Goal: Task Accomplishment & Management: Manage account settings

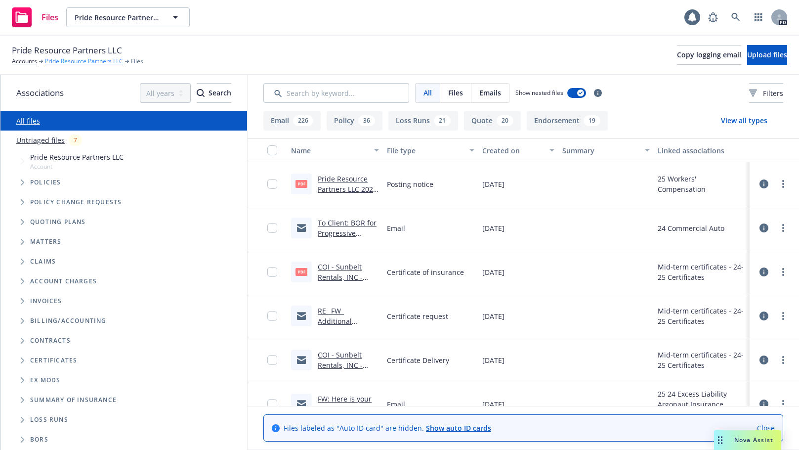
click at [76, 59] on link "Pride Resource Partners LLC" at bounding box center [84, 61] width 78 height 9
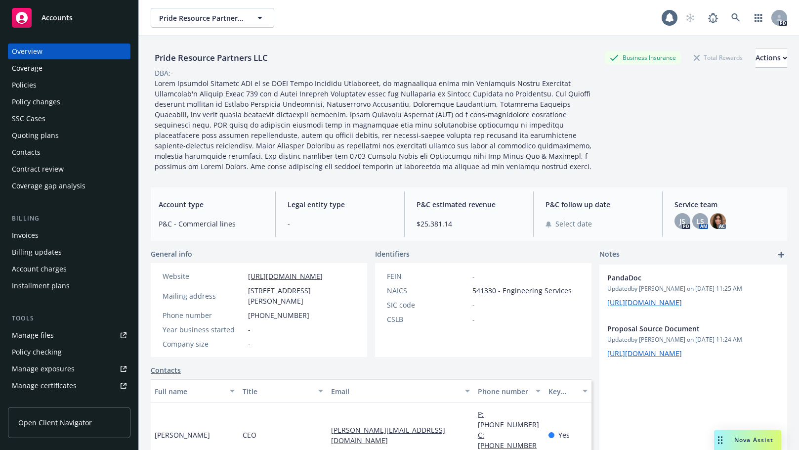
click at [19, 132] on div "Quoting plans" at bounding box center [35, 136] width 47 height 16
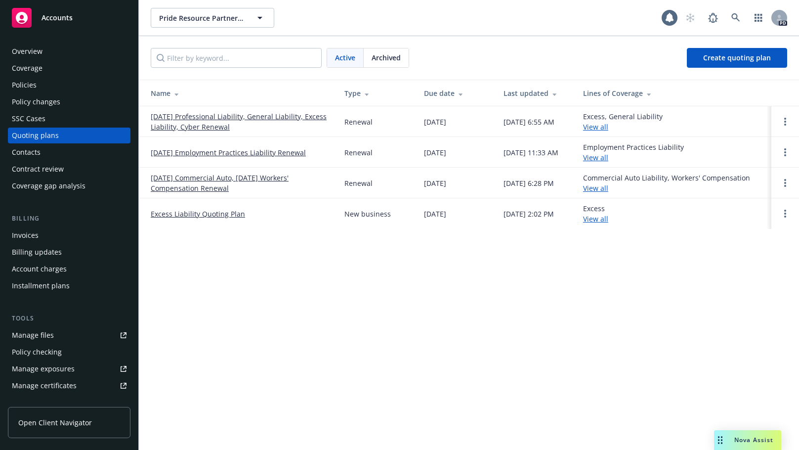
click at [178, 117] on link "11/20/25 Professional Liability, General Liability, Excess Liability, Cyber Ren…" at bounding box center [240, 121] width 178 height 21
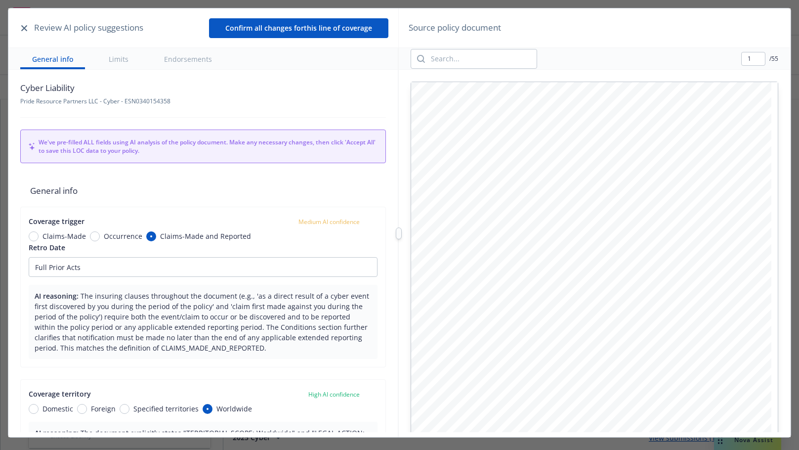
click at [25, 28] on icon "button" at bounding box center [24, 28] width 6 height 6
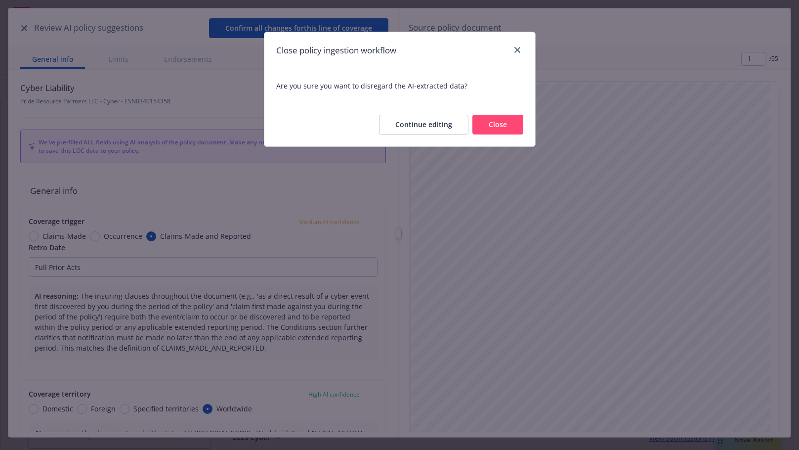
click at [503, 124] on button "Close" at bounding box center [498, 125] width 51 height 20
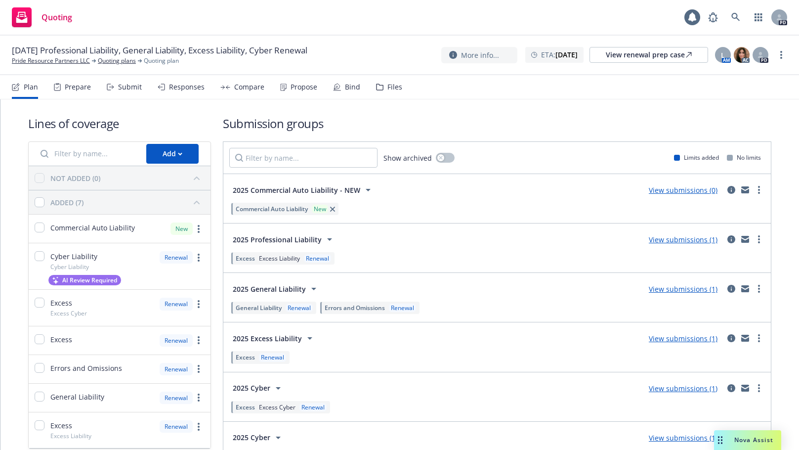
click at [28, 86] on div "Plan" at bounding box center [31, 87] width 14 height 8
click at [76, 88] on div "Prepare" at bounding box center [78, 87] width 26 height 8
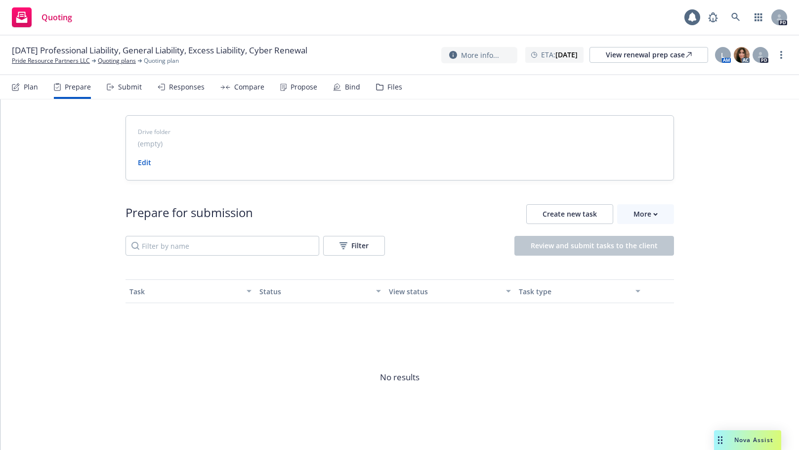
click at [125, 85] on div "Submit" at bounding box center [130, 87] width 24 height 8
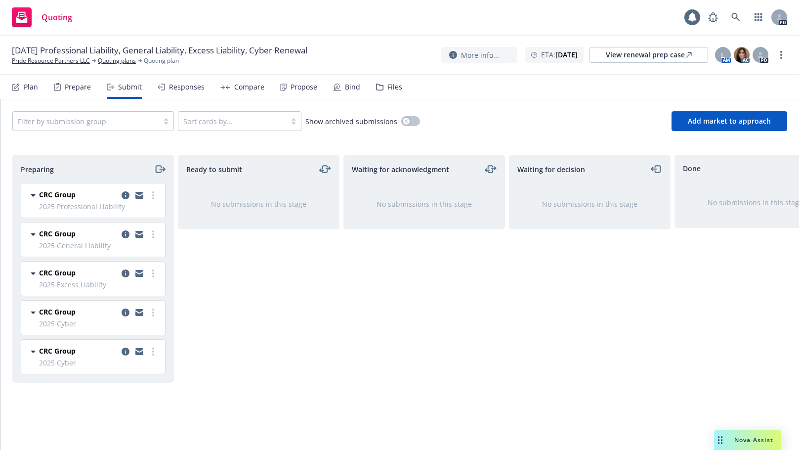
click at [275, 318] on div "Ready to submit No submissions in this stage" at bounding box center [259, 292] width 162 height 274
click at [178, 361] on div "Ready to submit No submissions in this stage" at bounding box center [259, 292] width 162 height 274
click at [32, 86] on div "Plan" at bounding box center [31, 87] width 14 height 8
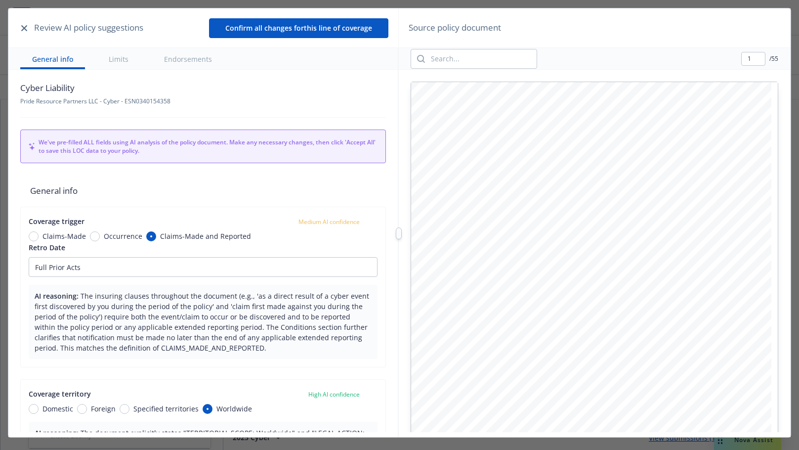
click at [23, 28] on icon "button" at bounding box center [24, 28] width 6 height 6
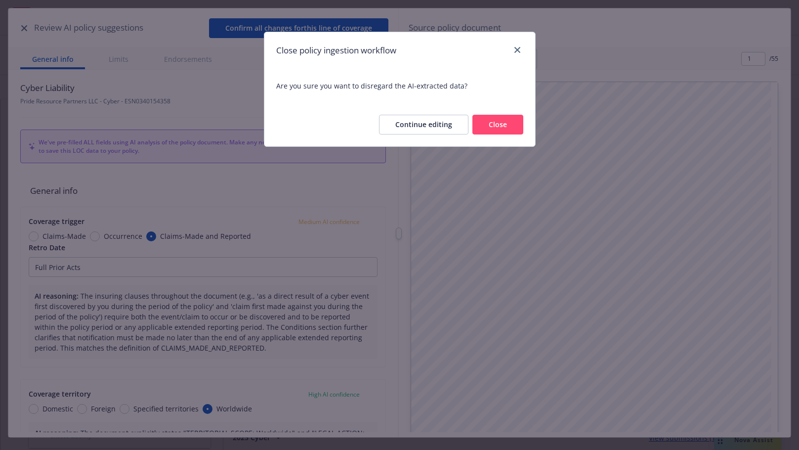
drag, startPoint x: 507, startPoint y: 119, endPoint x: 517, endPoint y: 49, distance: 70.4
click at [506, 120] on button "Close" at bounding box center [498, 125] width 51 height 20
click at [493, 124] on h1 "Submission groups" at bounding box center [497, 123] width 549 height 16
click at [526, 49] on div "ETA : November 20, 2025" at bounding box center [555, 55] width 58 height 16
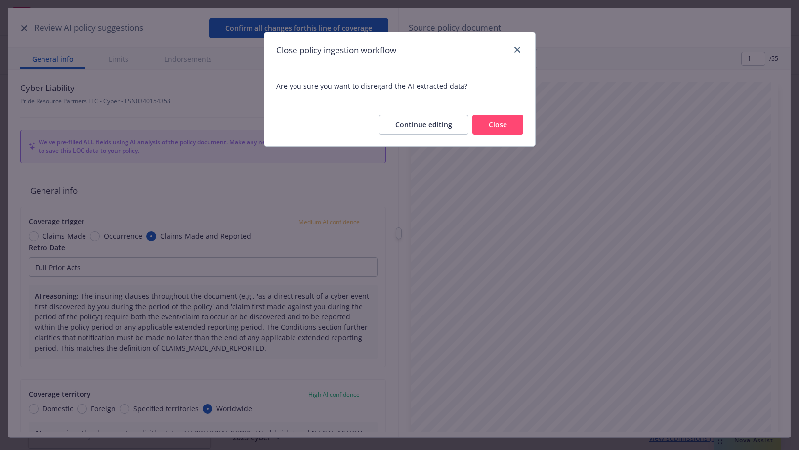
select select "November"
select select "2025"
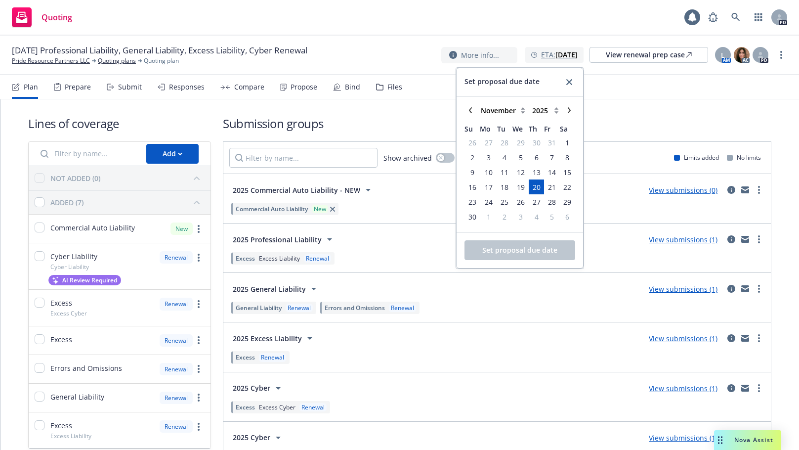
click at [526, 49] on div "ETA : November 20, 2025" at bounding box center [555, 55] width 58 height 16
click at [495, 122] on th "Mo" at bounding box center [488, 127] width 17 height 15
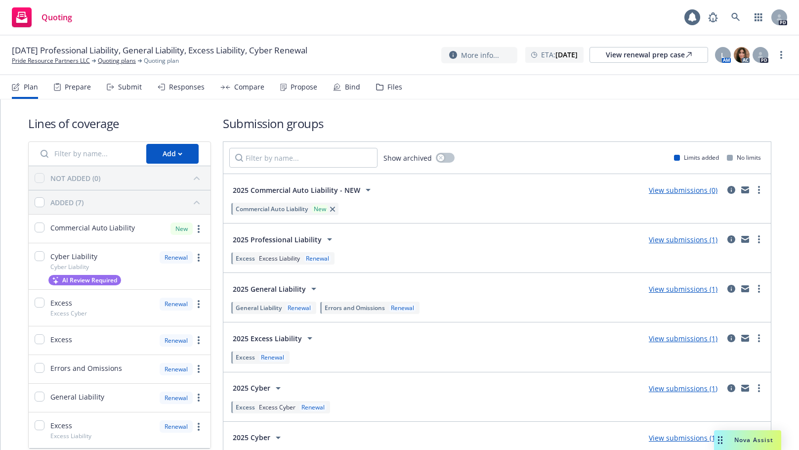
click at [412, 106] on div "Lines of coverage Add NOT ADDED (0) ADDED (7) Commercial Auto Liability New Cyb…" at bounding box center [400, 293] width 744 height 388
click at [556, 58] on strong "November 20, 2025" at bounding box center [567, 54] width 22 height 9
select select "November"
select select "2025"
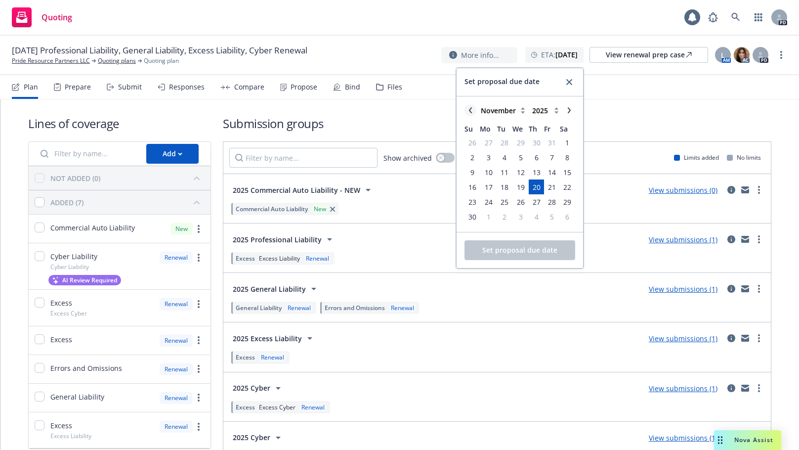
click at [472, 107] on link "chevronLeft" at bounding box center [471, 110] width 12 height 12
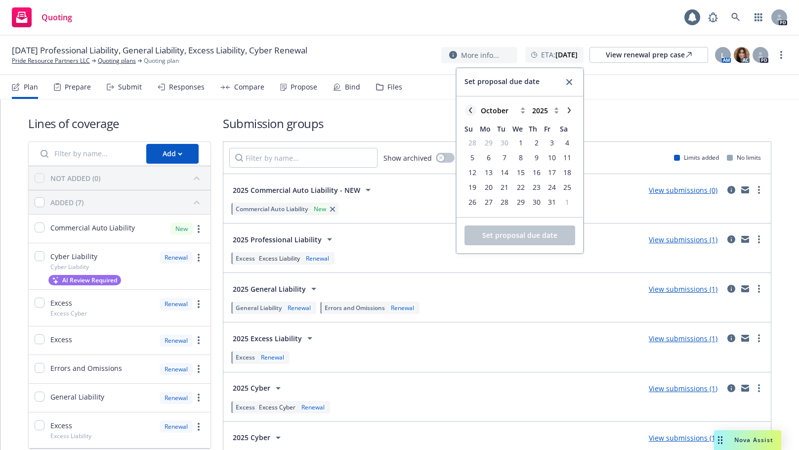
click at [472, 107] on link "chevronLeft" at bounding box center [471, 110] width 12 height 12
select select "September"
click at [552, 170] on span "19" at bounding box center [552, 172] width 8 height 10
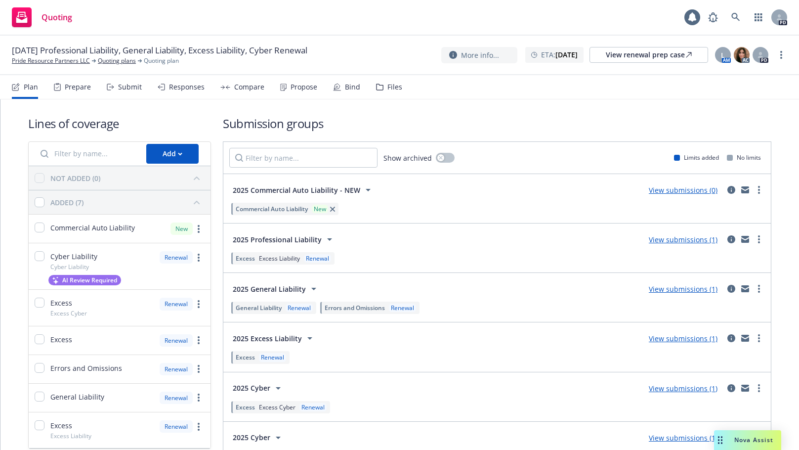
click at [388, 13] on div "Quoting 1 PD" at bounding box center [399, 18] width 799 height 36
click at [73, 84] on div "Prepare" at bounding box center [78, 87] width 26 height 8
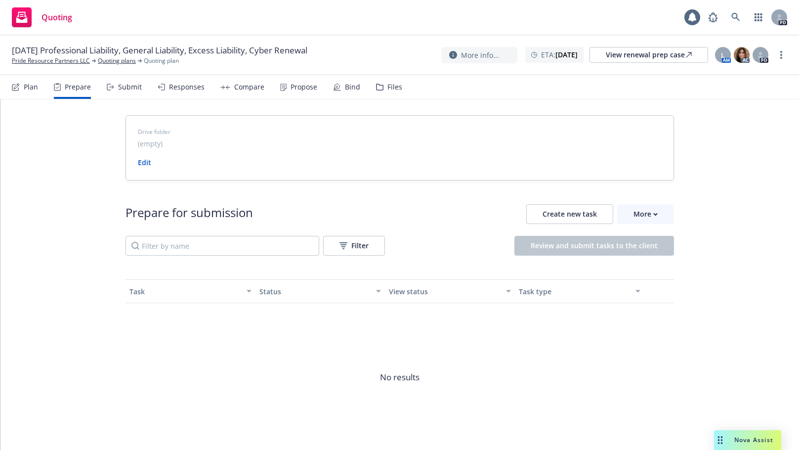
click at [130, 85] on div "Submit" at bounding box center [130, 87] width 24 height 8
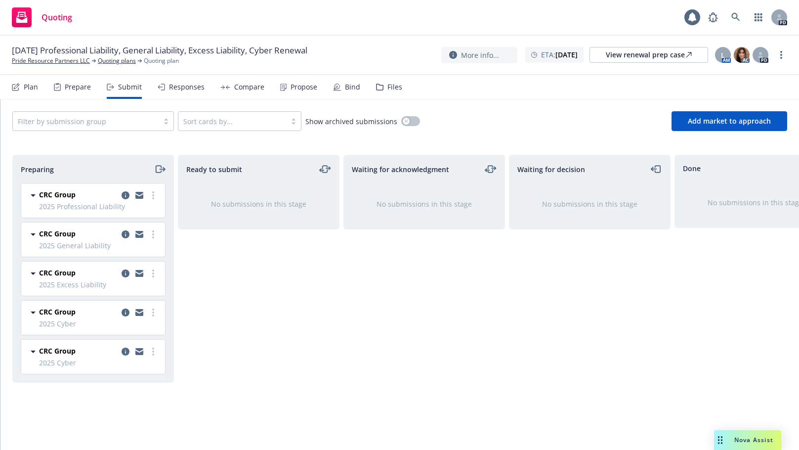
click at [90, 398] on div "Preparing CRC Group 2025 Professional Liability Sunday, June 22, 2025 at 6:16 P…" at bounding box center [93, 292] width 162 height 274
click at [87, 400] on div "Preparing CRC Group 2025 Professional Liability Sunday, June 22, 2025 at 6:16 P…" at bounding box center [93, 292] width 162 height 274
click at [30, 85] on div "Plan" at bounding box center [31, 87] width 14 height 8
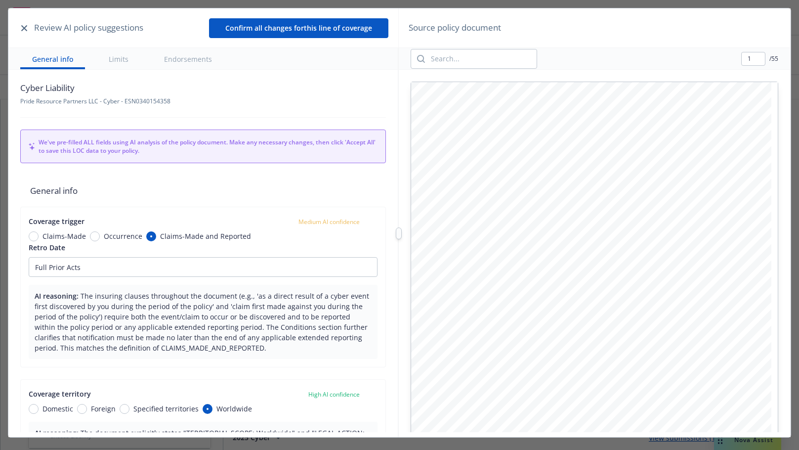
click at [25, 25] on icon "button" at bounding box center [24, 28] width 6 height 6
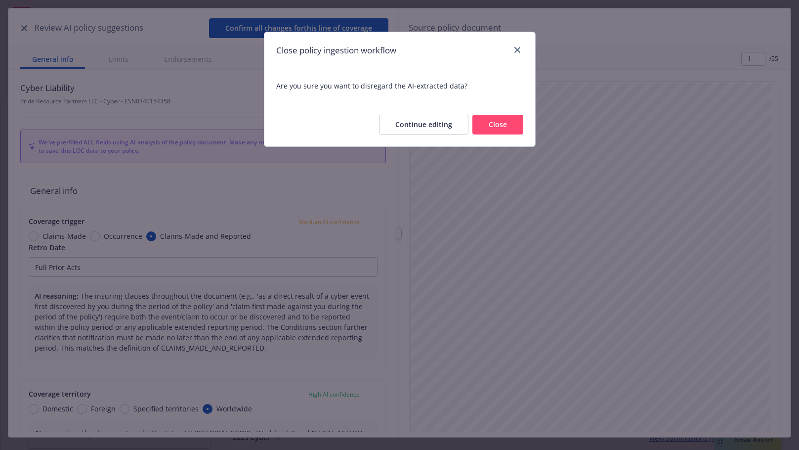
click at [506, 123] on button "Close" at bounding box center [498, 125] width 51 height 20
click at [519, 45] on div "11/20/25 Professional Liability, General Liability, Excess Liability, Cyber Ren…" at bounding box center [400, 54] width 776 height 21
click at [526, 49] on div "ETA : November 20, 2025" at bounding box center [555, 55] width 58 height 16
select select "November"
select select "2025"
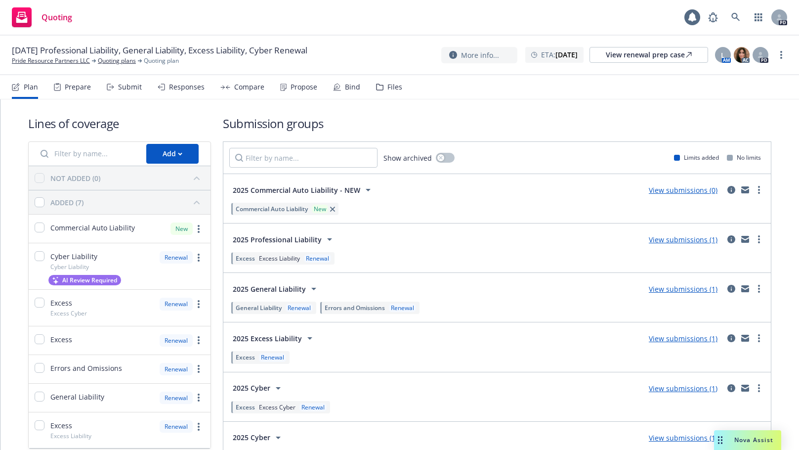
click at [306, 28] on div "Quoting 1 PD" at bounding box center [399, 18] width 799 height 36
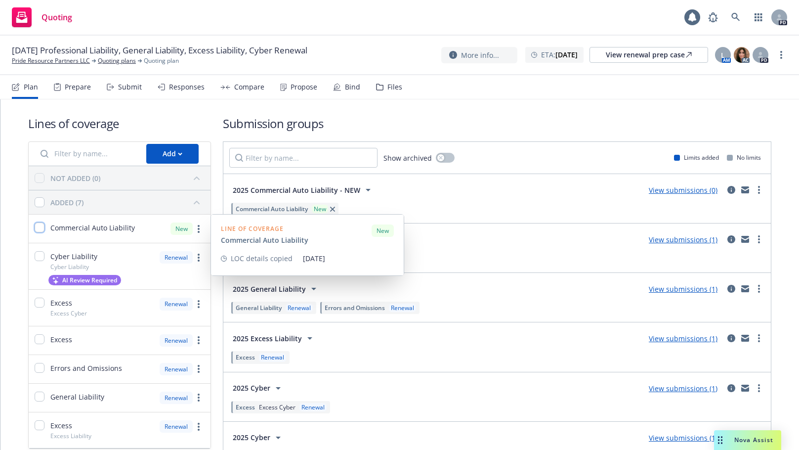
click at [39, 227] on input "checkbox" at bounding box center [40, 227] width 10 height 10
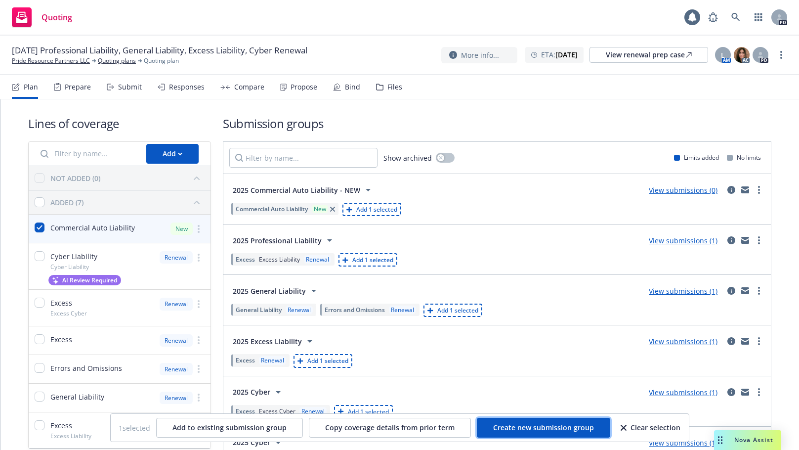
drag, startPoint x: 512, startPoint y: 428, endPoint x: 407, endPoint y: 443, distance: 106.4
click at [407, 443] on body "Quoting 1 PD 11/20/25 Professional Liability, General Liability, Excess Liabili…" at bounding box center [399, 225] width 799 height 450
click at [510, 424] on span "Create new submission group" at bounding box center [543, 427] width 101 height 9
checkbox input "false"
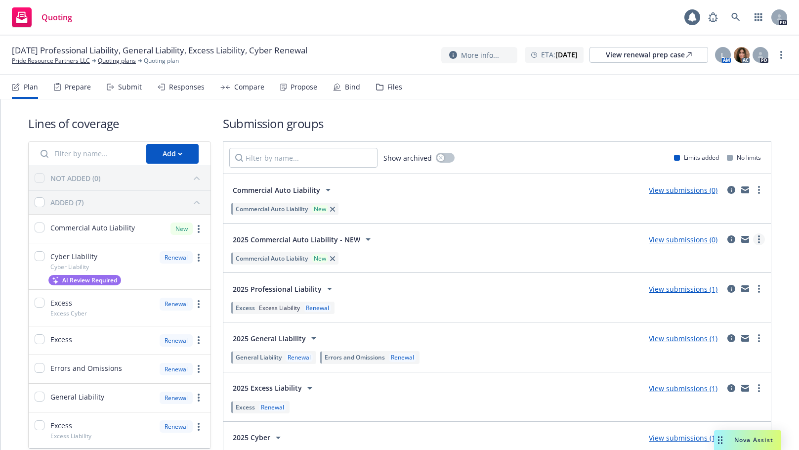
click at [754, 242] on link "more" at bounding box center [759, 239] width 12 height 12
click at [785, 221] on div "Lines of coverage Add NOT ADDED (0) ADDED (7) Commercial Auto Liability New Cyb…" at bounding box center [399, 331] width 799 height 465
click at [126, 83] on div "Submit" at bounding box center [130, 87] width 24 height 8
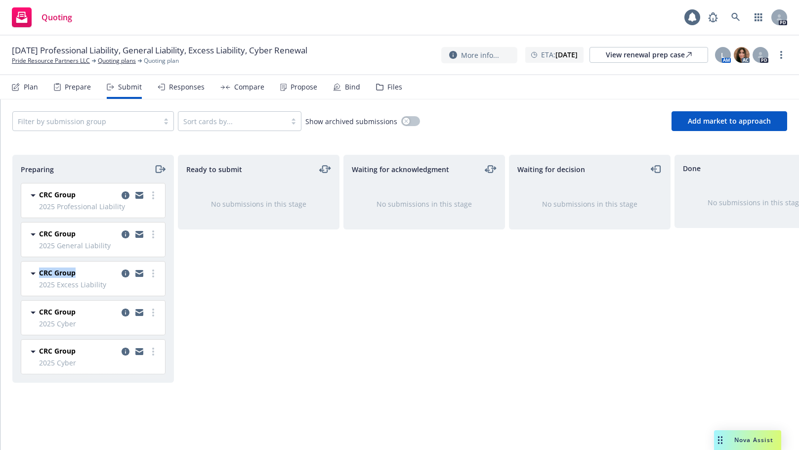
drag, startPoint x: 167, startPoint y: 245, endPoint x: 169, endPoint y: 270, distance: 25.8
click at [169, 270] on div "CRC Group 2025 Professional Liability Sunday, June 22, 2025 at 6:16 PM CRC Grou…" at bounding box center [91, 282] width 157 height 199
click at [283, 280] on div "Ready to submit No submissions in this stage" at bounding box center [259, 292] width 162 height 274
click at [23, 87] on div "Plan" at bounding box center [25, 87] width 26 height 24
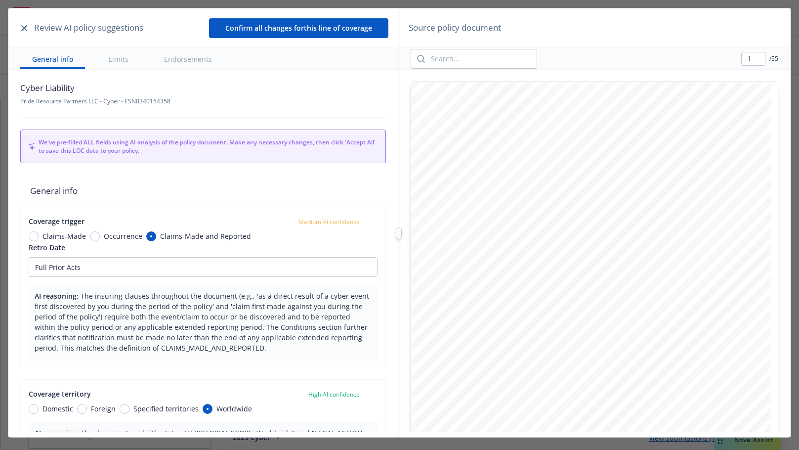
click at [23, 27] on icon "button" at bounding box center [24, 28] width 6 height 6
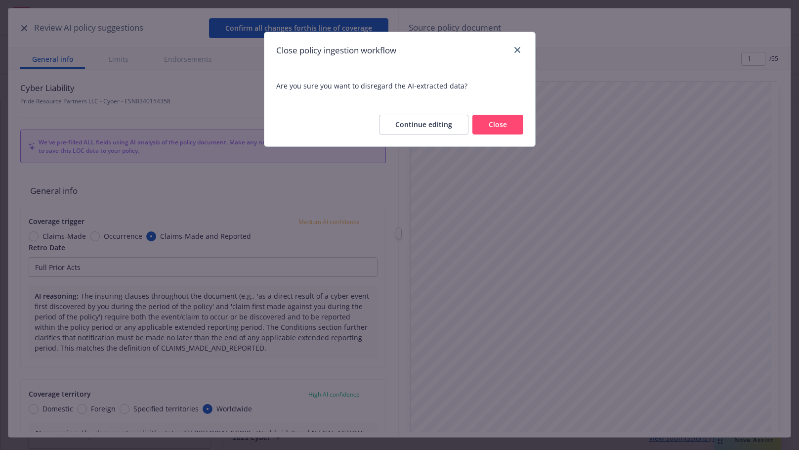
click at [499, 125] on button "Close" at bounding box center [498, 125] width 51 height 20
click at [526, 48] on div "ETA : November 20, 2025" at bounding box center [555, 55] width 58 height 16
select select "November"
select select "2025"
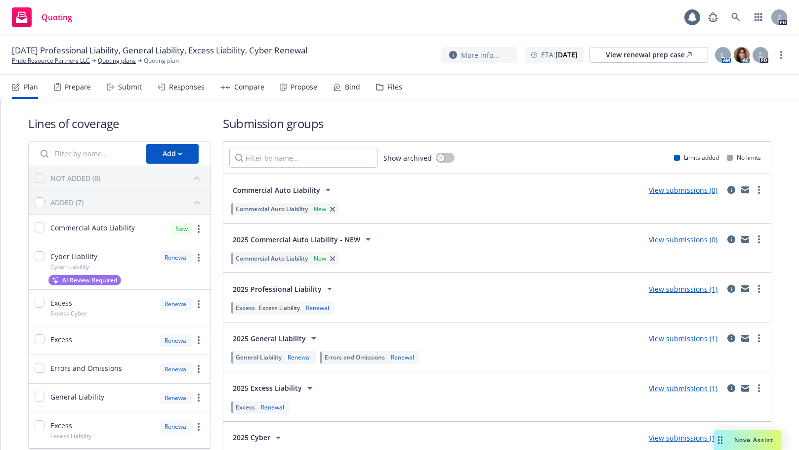
click at [625, 103] on div "Lines of coverage Add NOT ADDED (0) ADDED (7) Commercial Auto Liability New Cyb…" at bounding box center [400, 317] width 744 height 437
click at [35, 60] on link "Pride Resource Partners LLC" at bounding box center [51, 60] width 78 height 9
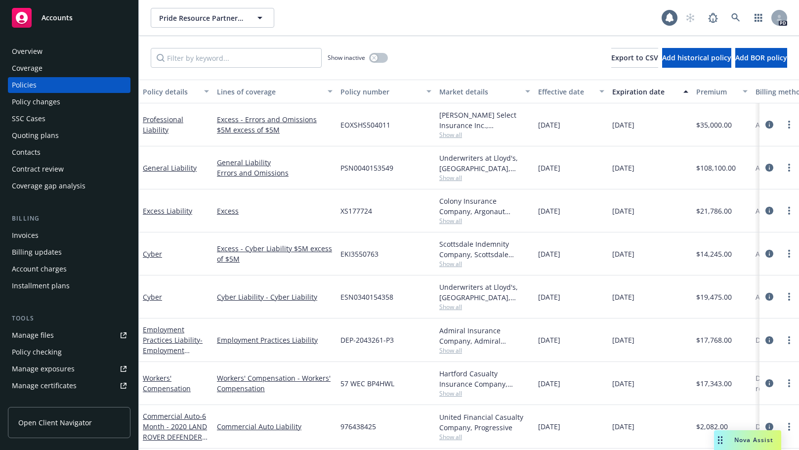
click at [27, 136] on div "Quoting plans" at bounding box center [35, 136] width 47 height 16
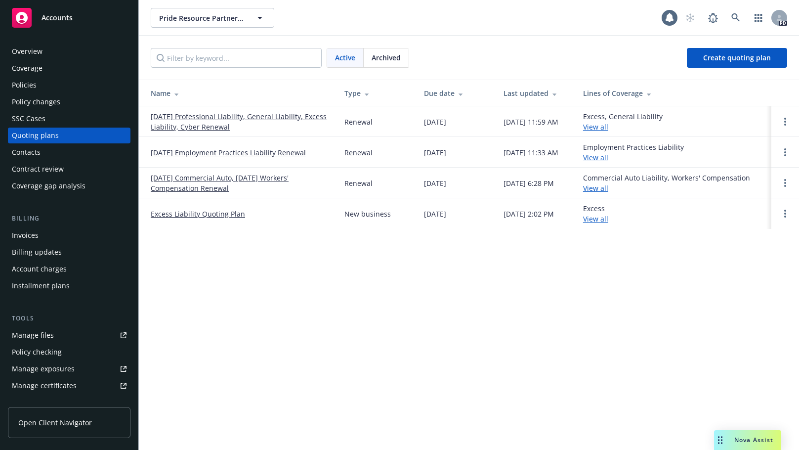
click at [202, 152] on link "08/28/25 Employment Practices Liability Renewal" at bounding box center [228, 152] width 155 height 10
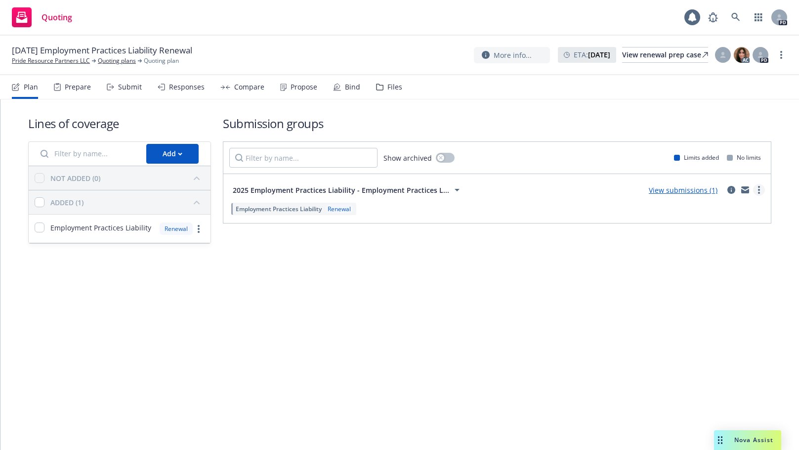
click at [760, 188] on icon "more" at bounding box center [759, 190] width 2 height 8
click at [605, 282] on div "Lines of coverage Add NOT ADDED (0) ADDED (1) Employment Practices Liability Re…" at bounding box center [399, 193] width 799 height 188
click at [501, 123] on h1 "Submission groups" at bounding box center [497, 123] width 549 height 16
click at [26, 86] on div "Plan" at bounding box center [31, 87] width 14 height 8
click at [23, 85] on div "Plan" at bounding box center [25, 87] width 26 height 24
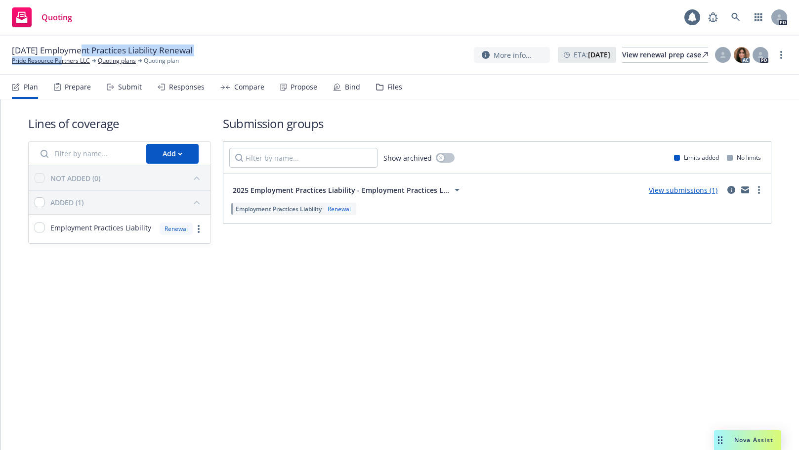
drag, startPoint x: 75, startPoint y: 58, endPoint x: 61, endPoint y: 66, distance: 15.9
click at [61, 66] on div "08/28/25 Employment Practices Liability Renewal Pride Resource Partners LLC Quo…" at bounding box center [399, 56] width 799 height 40
click at [76, 62] on link "Pride Resource Partners LLC" at bounding box center [51, 60] width 78 height 9
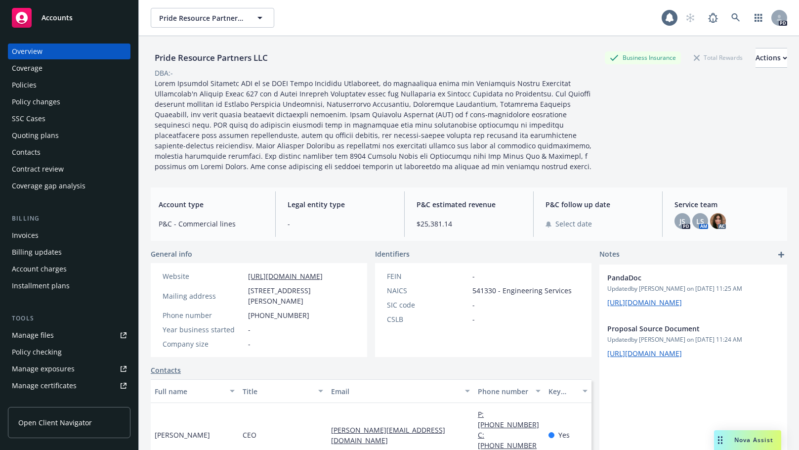
click at [25, 87] on div "Policies" at bounding box center [24, 85] width 25 height 16
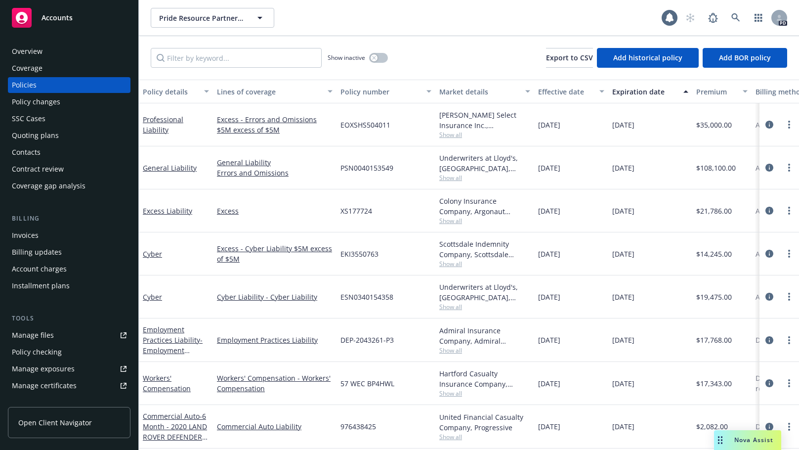
click at [31, 134] on div "Quoting plans" at bounding box center [35, 136] width 47 height 16
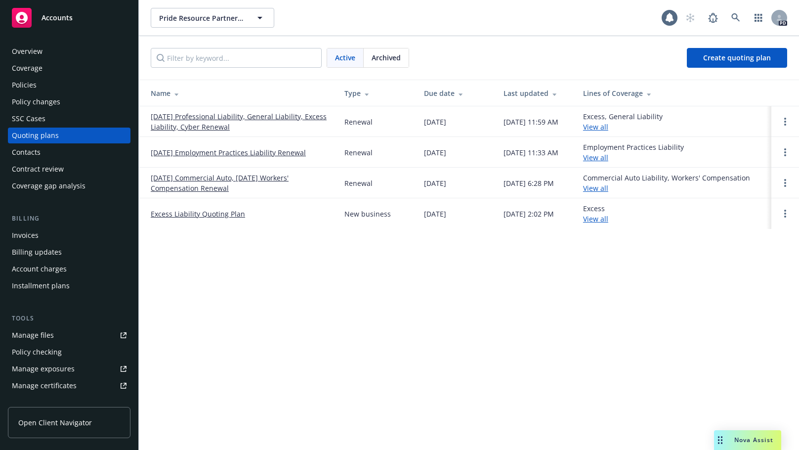
click at [177, 117] on link "[DATE] Professional Liability, General Liability, Excess Liability, Cyber Renew…" at bounding box center [240, 121] width 178 height 21
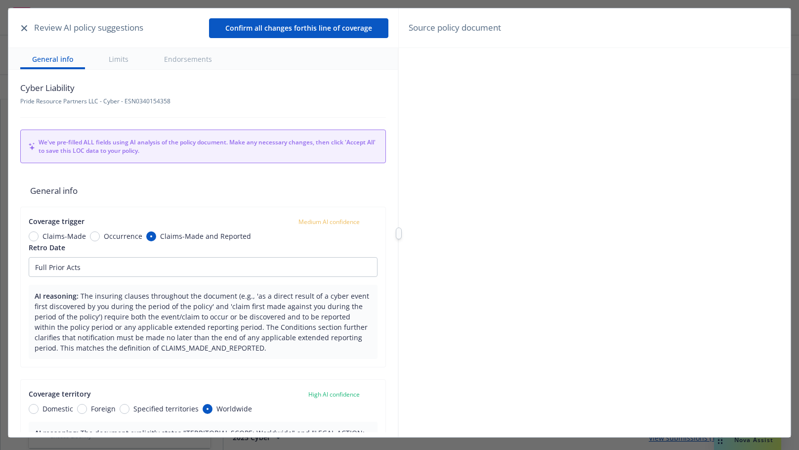
click at [26, 28] on icon "button" at bounding box center [24, 28] width 6 height 6
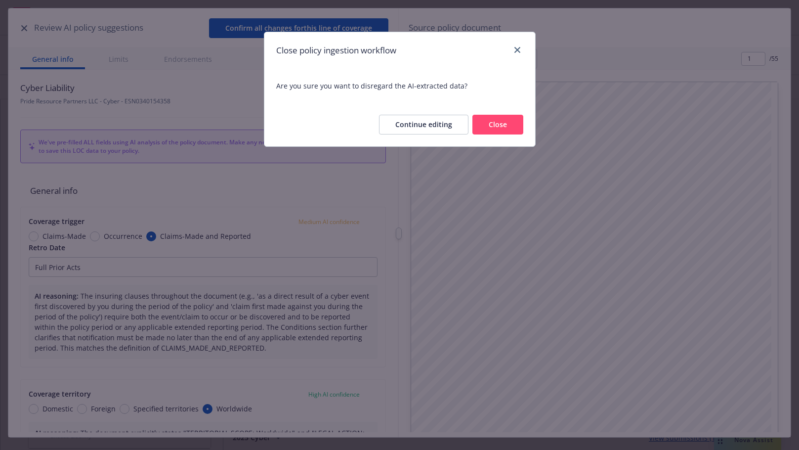
click at [511, 124] on button "Close" at bounding box center [498, 125] width 51 height 20
click at [558, 48] on div "ETA : November 20, 2025" at bounding box center [587, 55] width 58 height 16
select select "November"
select select "2025"
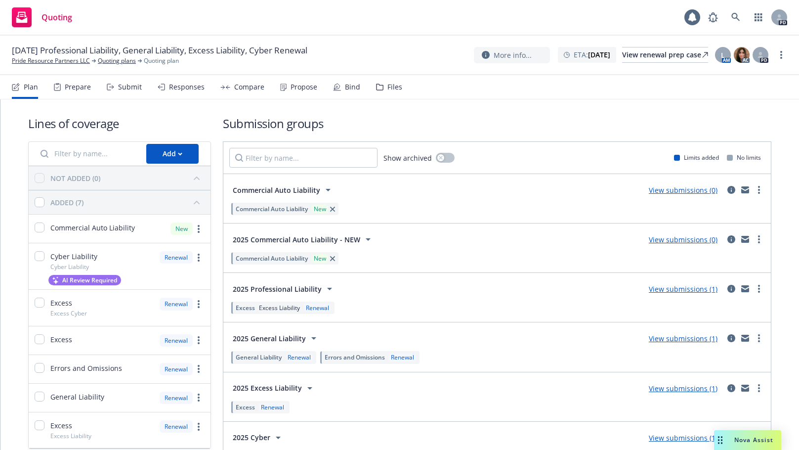
click at [374, 116] on h1 "Submission groups" at bounding box center [497, 123] width 549 height 16
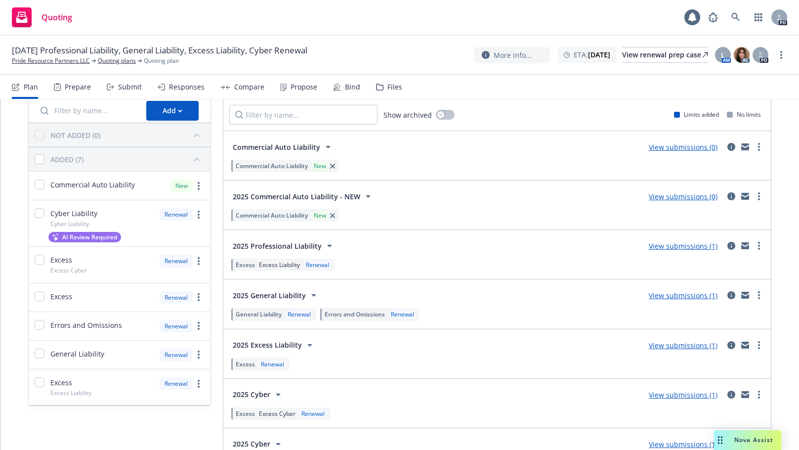
scroll to position [47, 0]
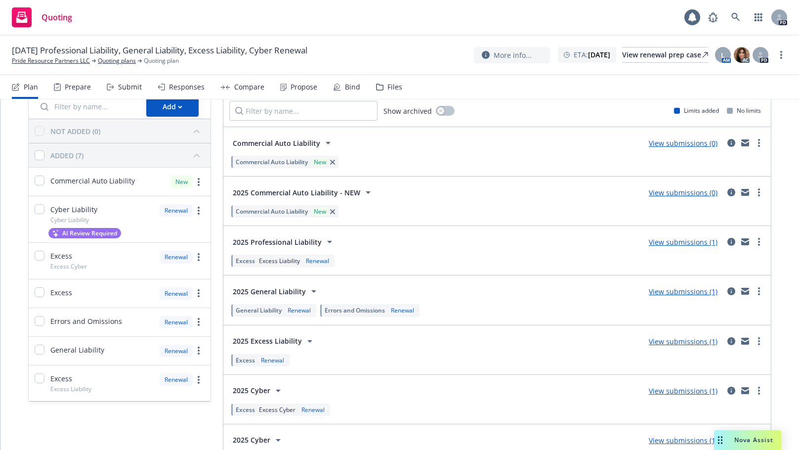
click at [655, 190] on link "View submissions (0)" at bounding box center [683, 192] width 69 height 9
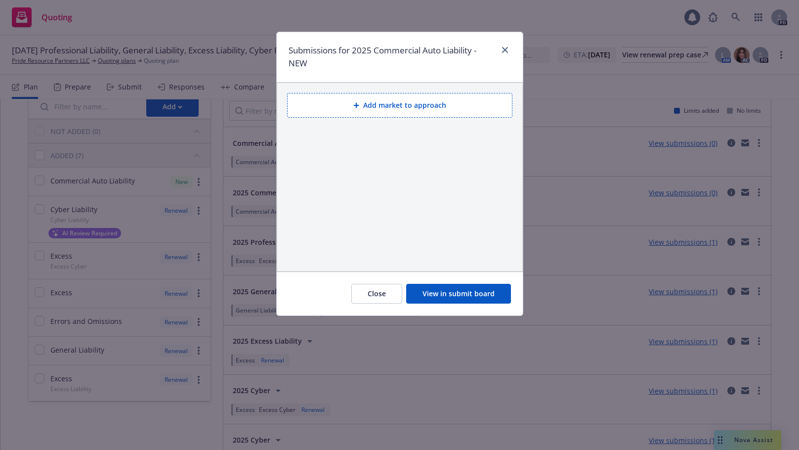
click at [429, 291] on button "View in submit board" at bounding box center [458, 294] width 105 height 20
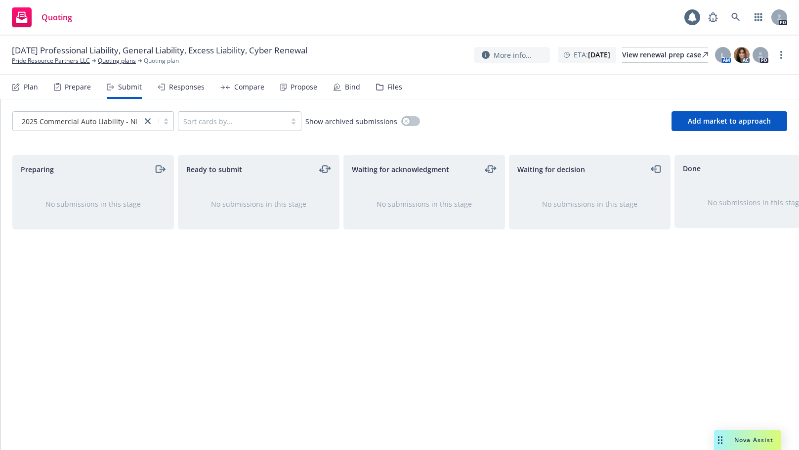
click at [123, 86] on div "Submit" at bounding box center [130, 87] width 24 height 8
click at [72, 86] on div "Prepare" at bounding box center [78, 87] width 26 height 8
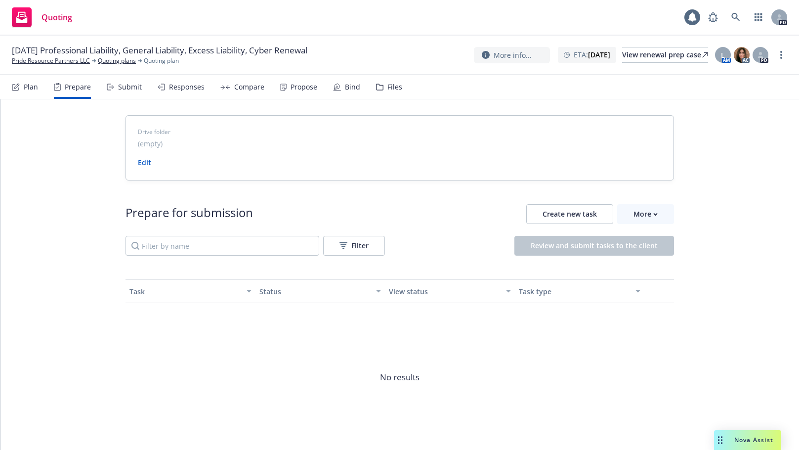
click at [29, 87] on div "Plan" at bounding box center [31, 87] width 14 height 8
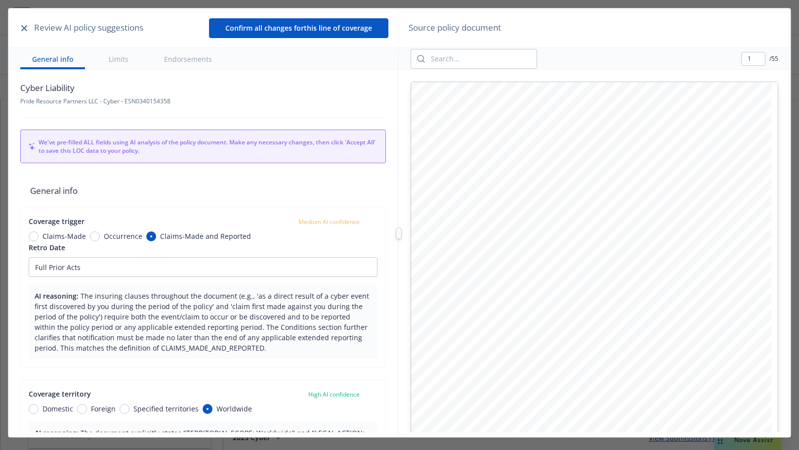
click at [23, 30] on icon "button" at bounding box center [24, 28] width 6 height 6
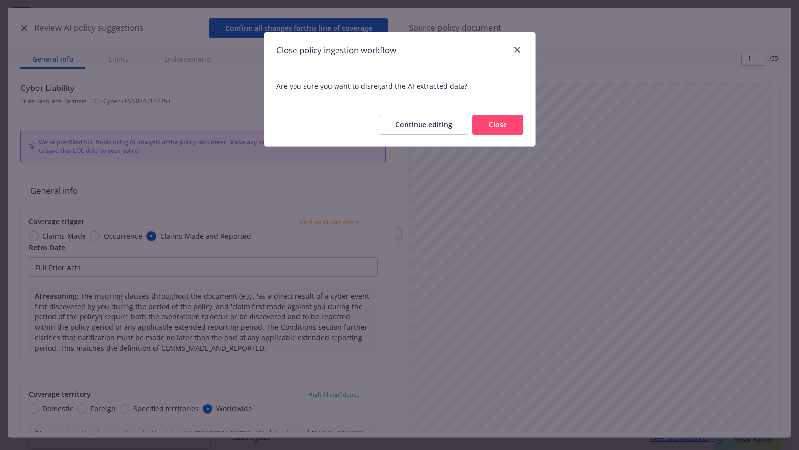
click at [498, 123] on button "Close" at bounding box center [498, 125] width 51 height 20
click at [498, 126] on h1 "Submission groups" at bounding box center [497, 123] width 549 height 16
click at [558, 49] on div "ETA : November 20, 2025" at bounding box center [587, 55] width 58 height 16
select select "November"
select select "2025"
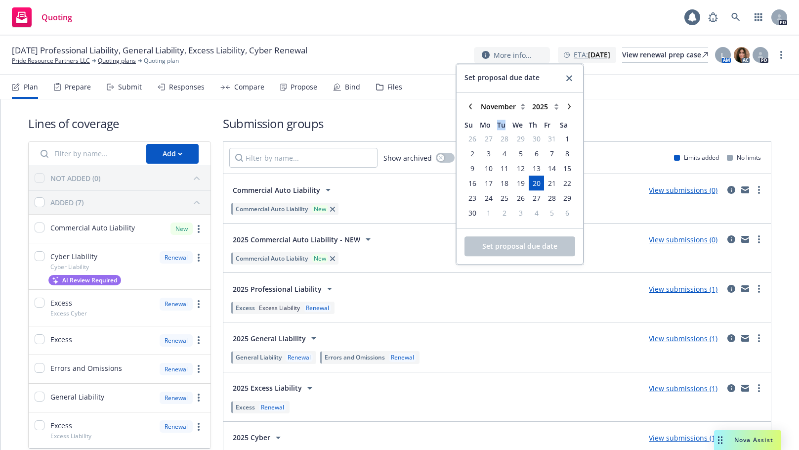
click at [499, 125] on span "Tu" at bounding box center [504, 125] width 15 height 10
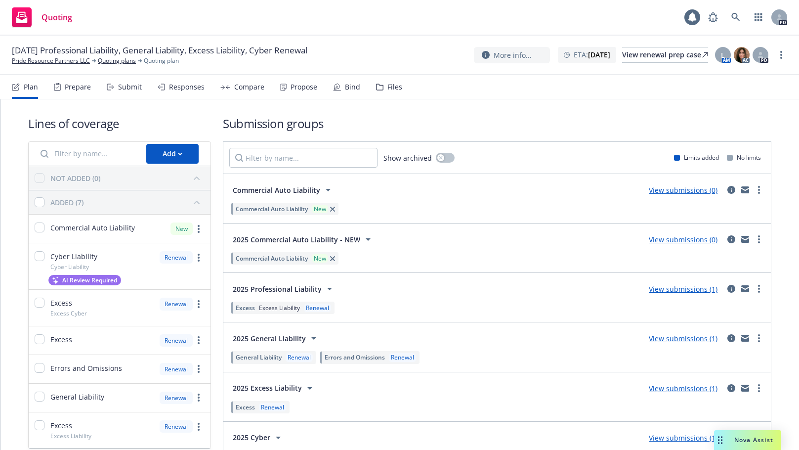
click at [388, 89] on div "Files" at bounding box center [395, 87] width 15 height 8
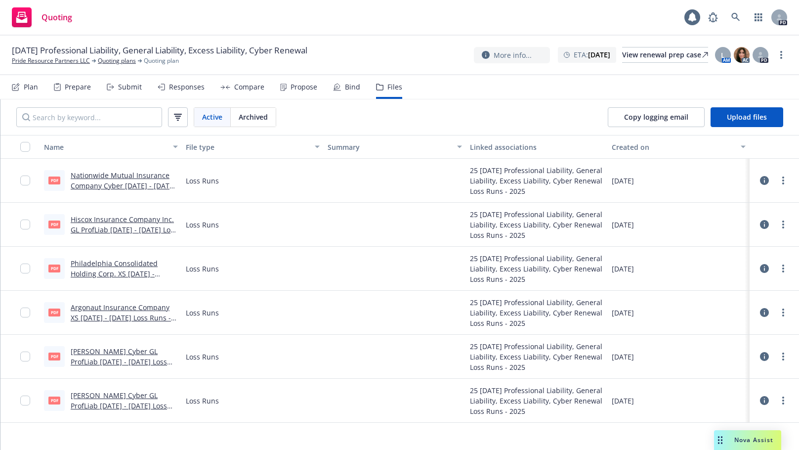
click at [73, 84] on div "Prepare" at bounding box center [78, 87] width 26 height 8
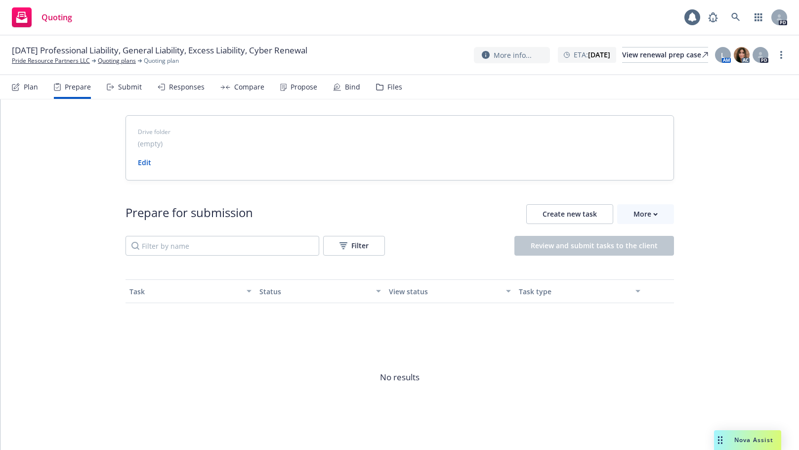
click at [30, 88] on div "Plan" at bounding box center [31, 87] width 14 height 8
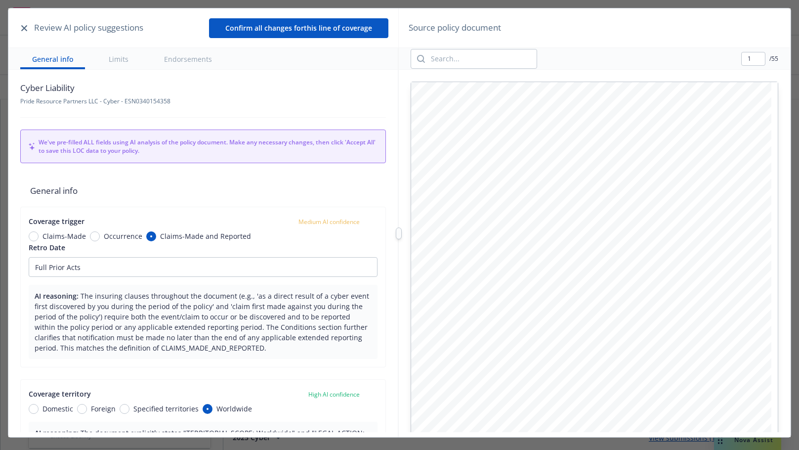
click at [23, 30] on icon "button" at bounding box center [24, 28] width 6 height 6
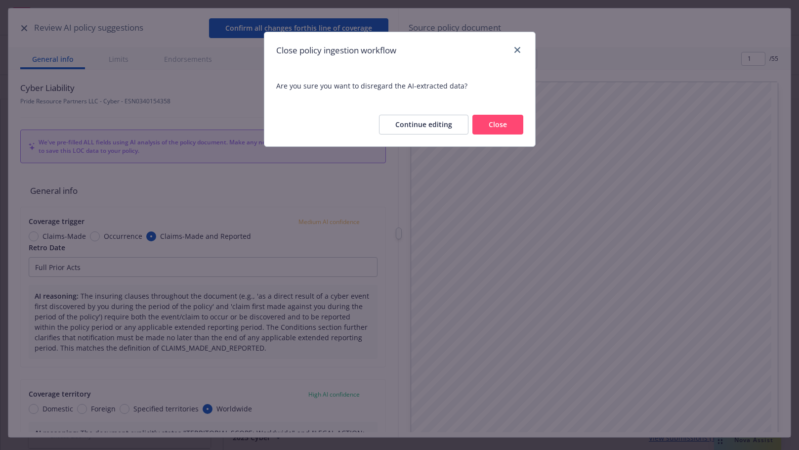
click at [492, 123] on button "Close" at bounding box center [498, 125] width 51 height 20
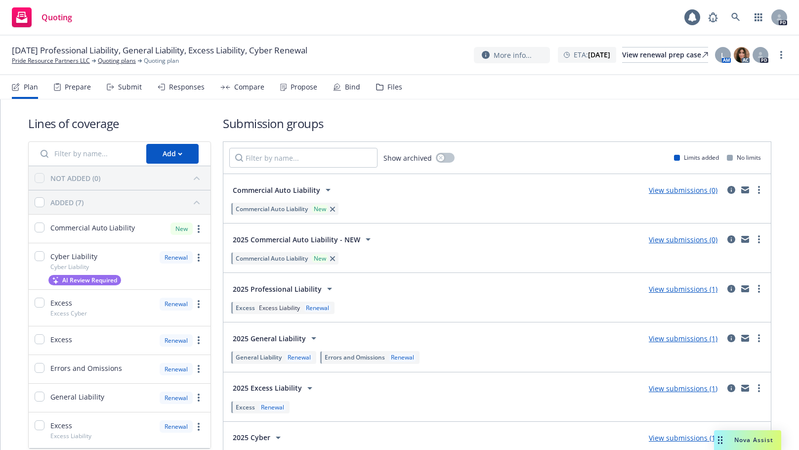
click at [74, 86] on div "Prepare" at bounding box center [78, 87] width 26 height 8
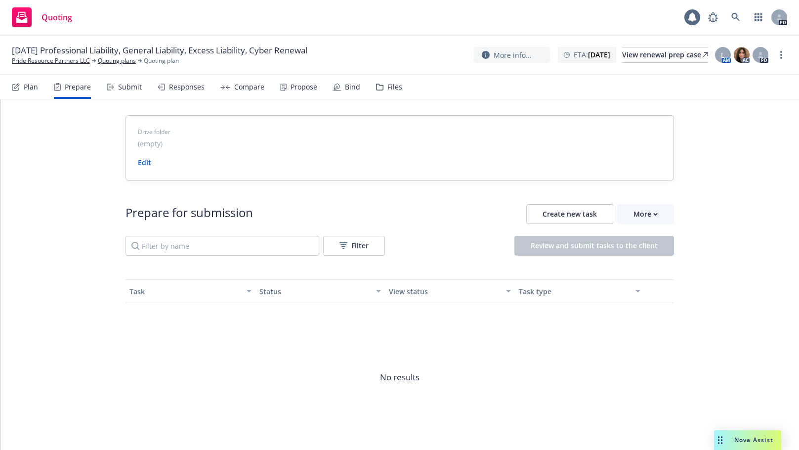
click at [23, 86] on div "Plan" at bounding box center [25, 87] width 26 height 24
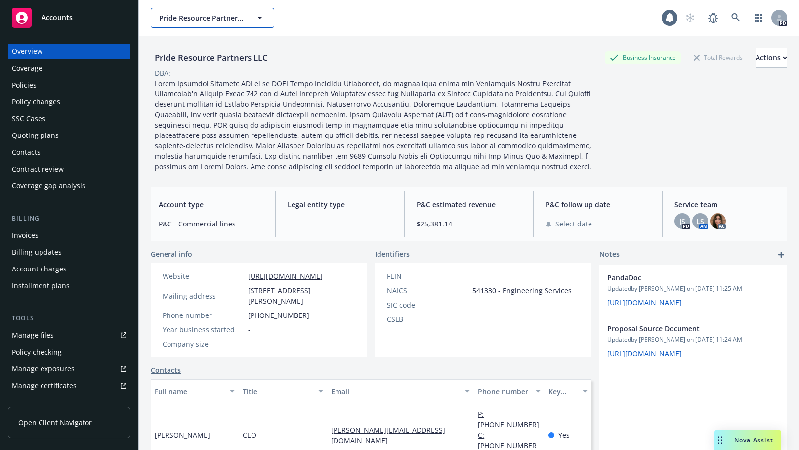
click at [261, 14] on icon "button" at bounding box center [260, 18] width 12 height 12
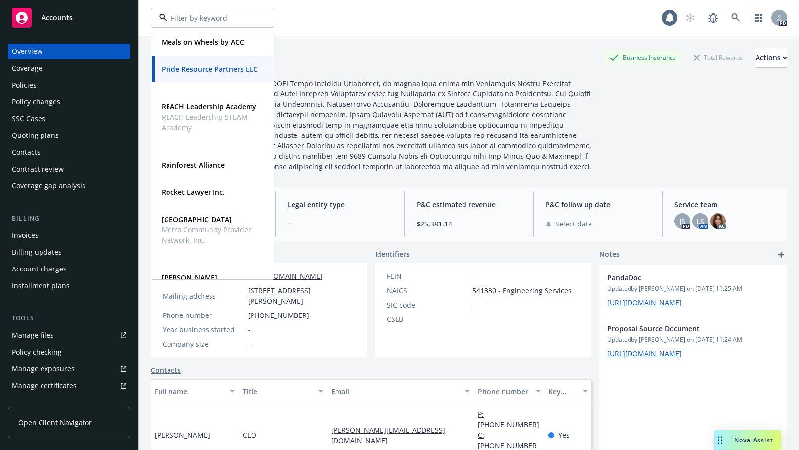
scroll to position [554, 0]
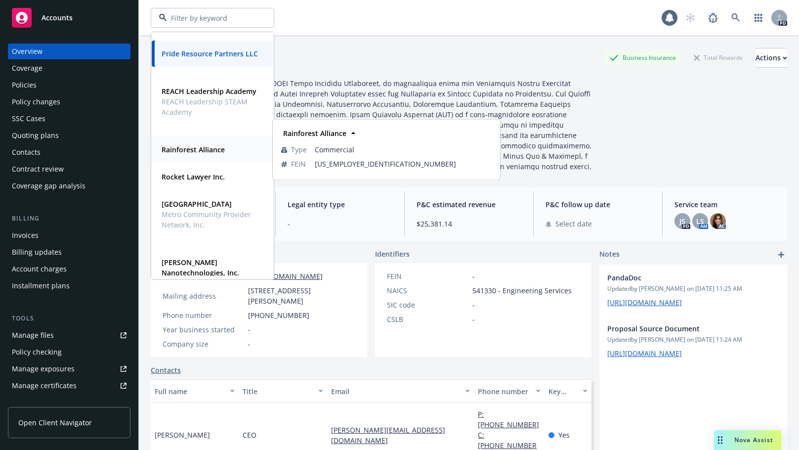
click at [176, 152] on strong "Rainforest Alliance" at bounding box center [193, 149] width 63 height 9
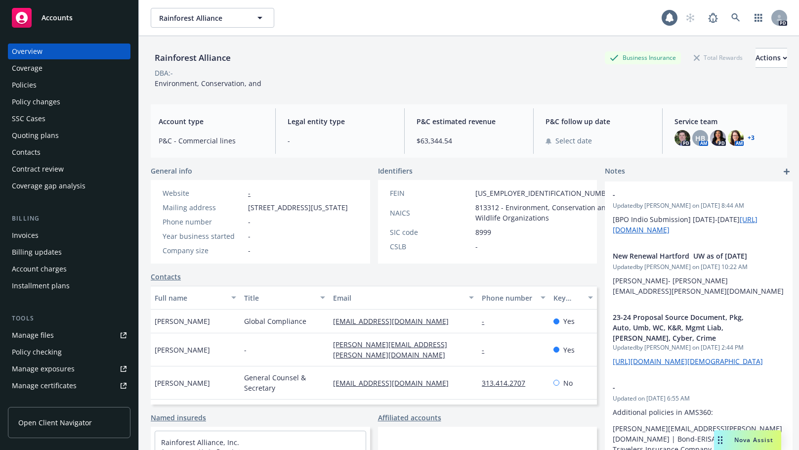
click at [21, 83] on div "Policies" at bounding box center [24, 85] width 25 height 16
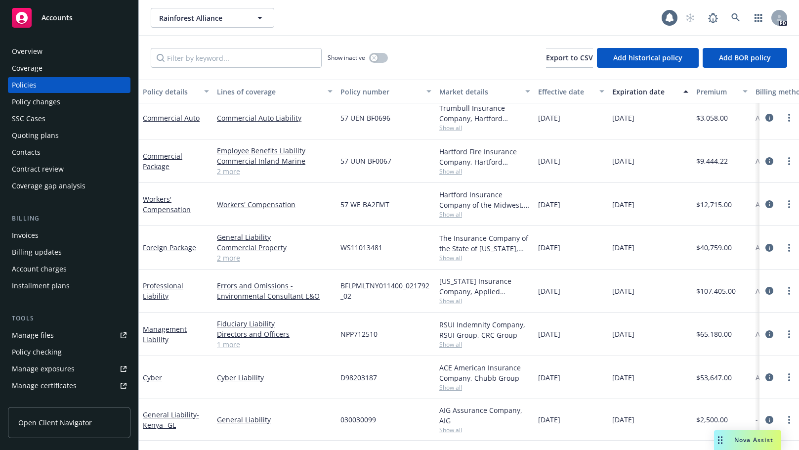
scroll to position [663, 0]
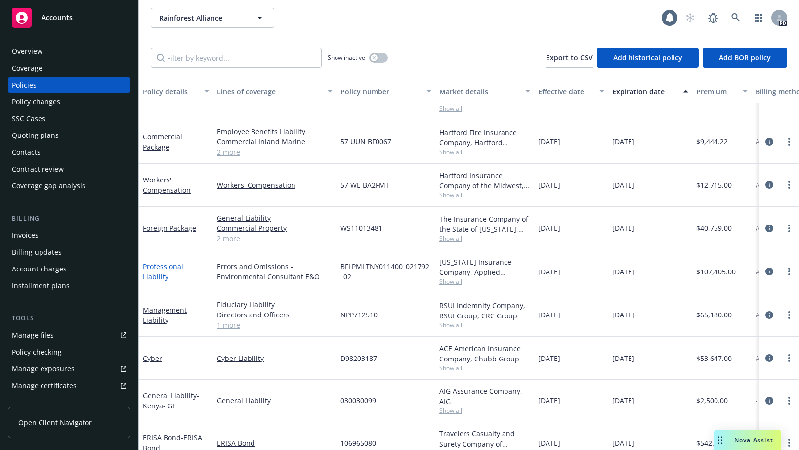
click at [158, 273] on link "Professional Liability" at bounding box center [163, 272] width 41 height 20
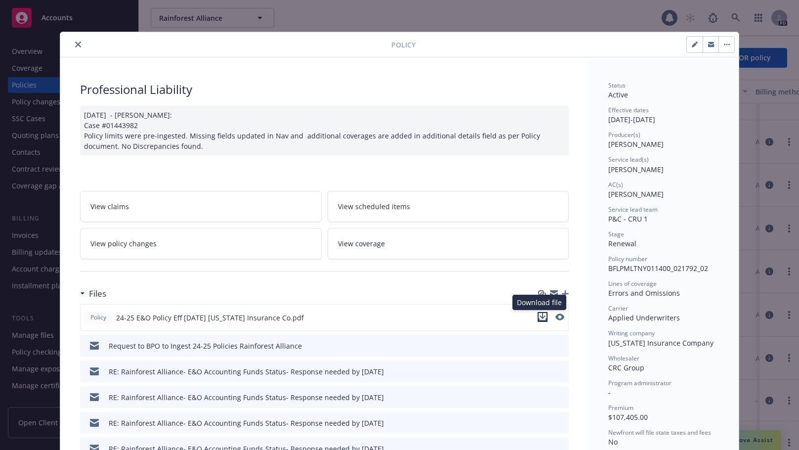
click at [539, 315] on icon "download file" at bounding box center [543, 317] width 8 height 8
click at [75, 44] on icon "close" at bounding box center [78, 45] width 6 height 6
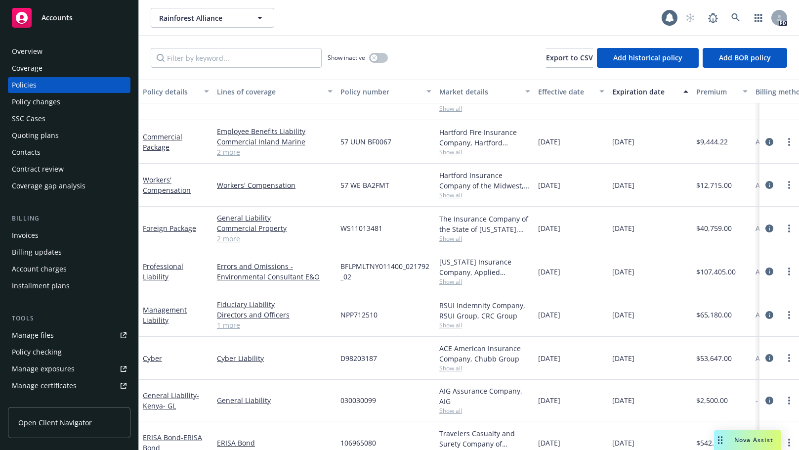
click at [456, 10] on div "Rainforest Alliance Rainforest Alliance" at bounding box center [406, 18] width 511 height 20
click at [32, 50] on div "Overview" at bounding box center [27, 52] width 31 height 16
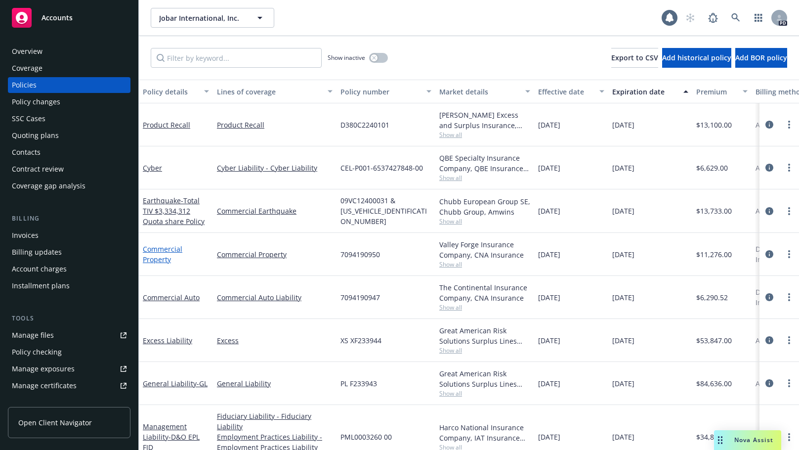
click at [155, 248] on link "Commercial Property" at bounding box center [163, 254] width 40 height 20
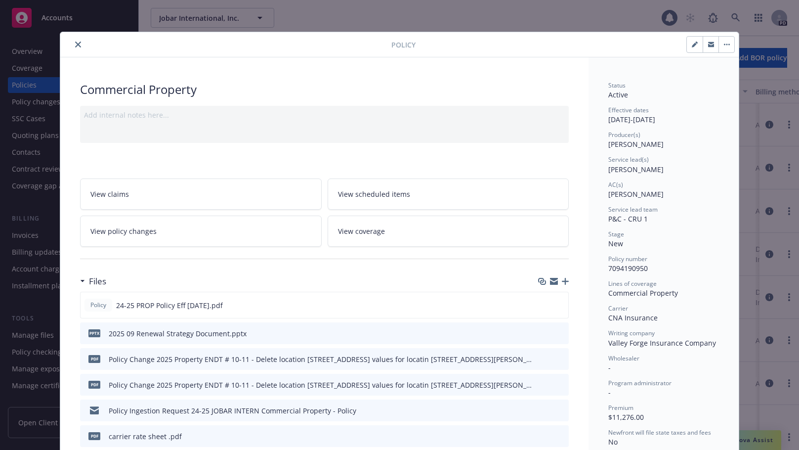
click at [76, 46] on icon "close" at bounding box center [78, 45] width 6 height 6
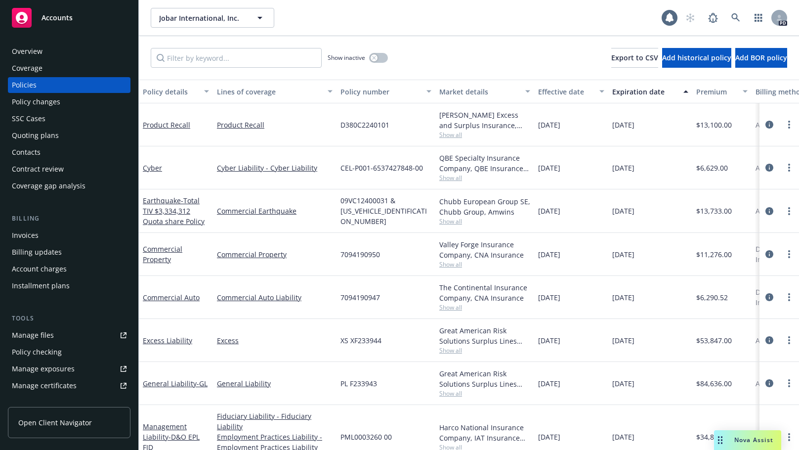
click at [33, 331] on div "Manage files" at bounding box center [33, 335] width 42 height 16
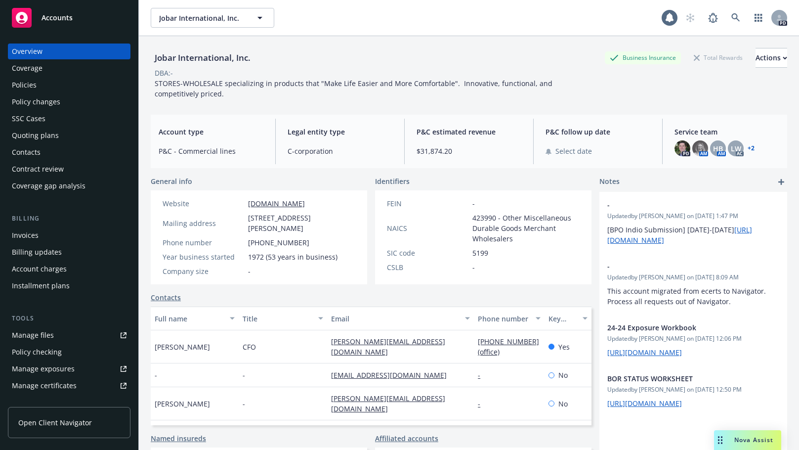
click at [20, 85] on div "Policies" at bounding box center [24, 85] width 25 height 16
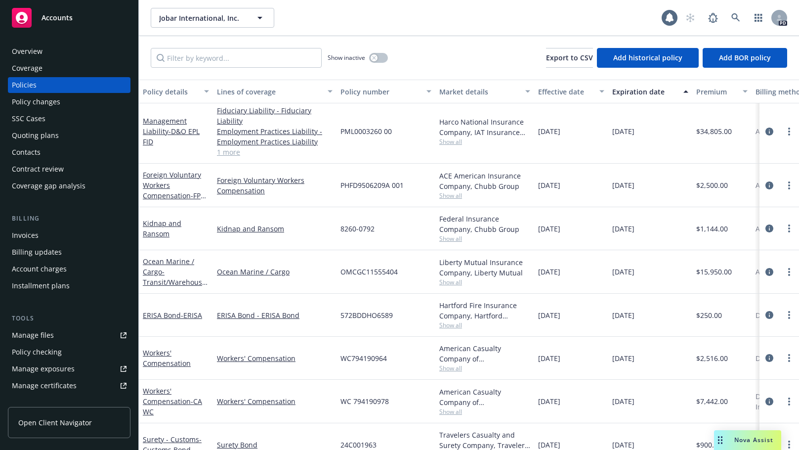
scroll to position [308, 0]
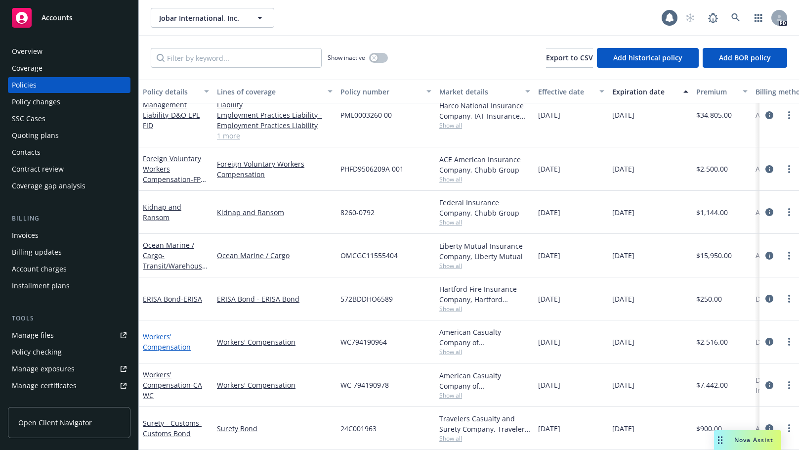
click at [160, 337] on link "Workers' Compensation" at bounding box center [167, 342] width 48 height 20
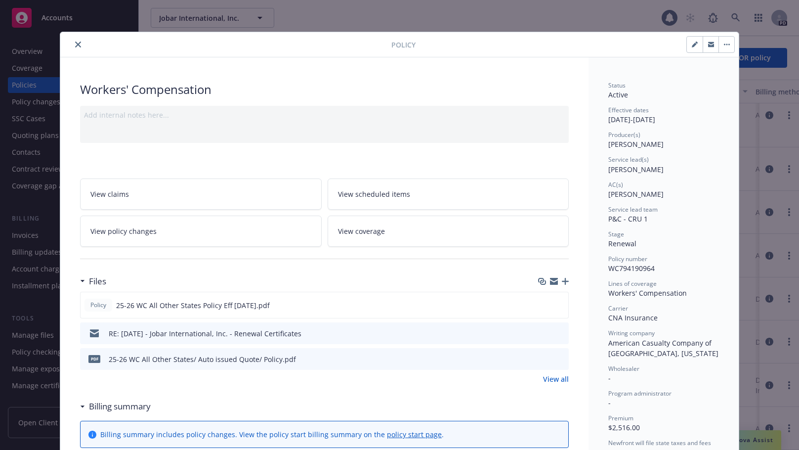
click at [75, 45] on icon "close" at bounding box center [78, 45] width 6 height 6
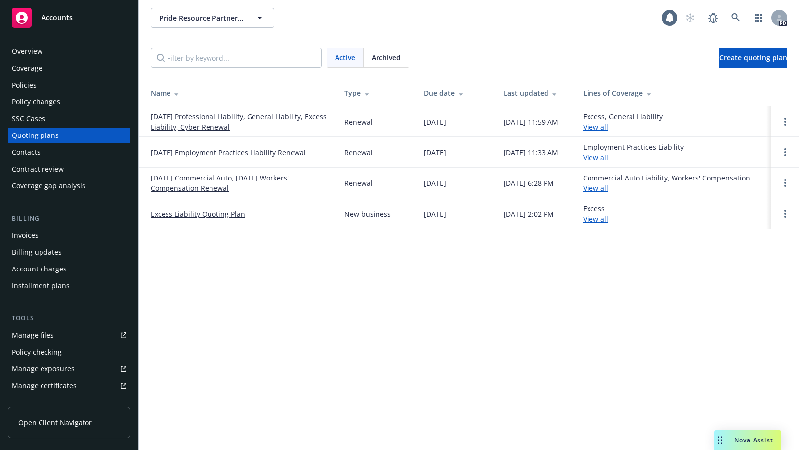
click at [193, 116] on link "[DATE] Professional Liability, General Liability, Excess Liability, Cyber Renew…" at bounding box center [240, 121] width 178 height 21
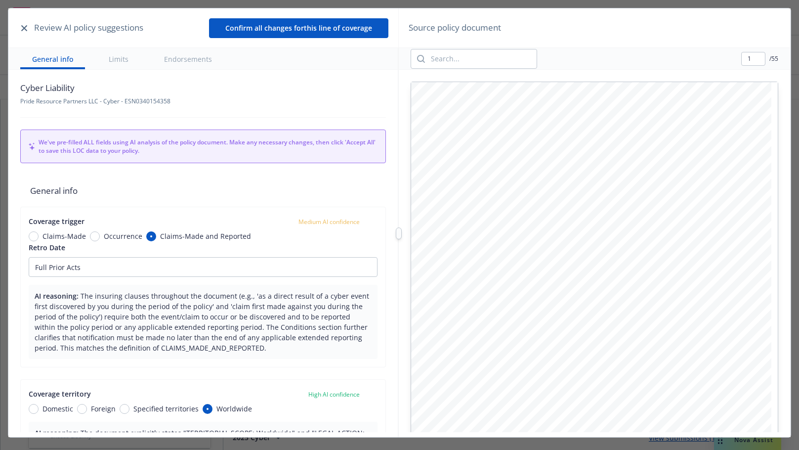
click at [22, 26] on icon "button" at bounding box center [24, 28] width 6 height 6
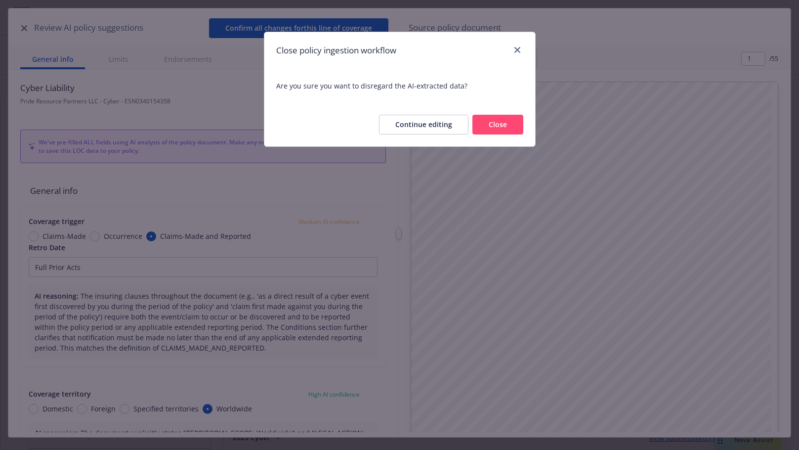
click at [501, 123] on button "Close" at bounding box center [498, 125] width 51 height 20
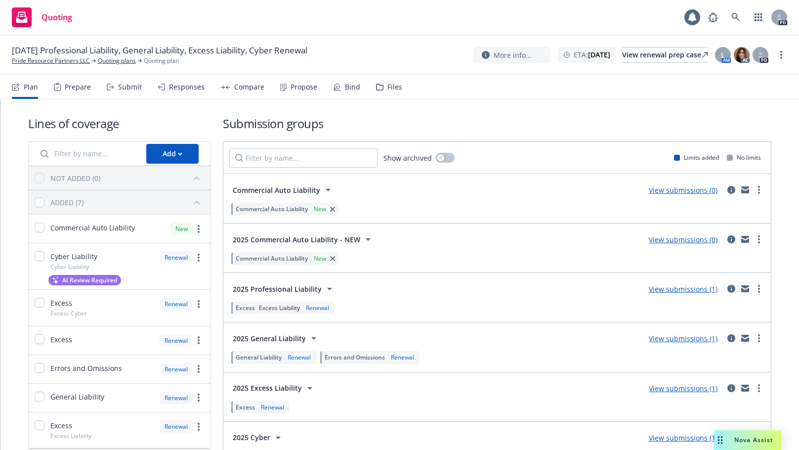
click at [123, 85] on div "Submit" at bounding box center [130, 87] width 24 height 8
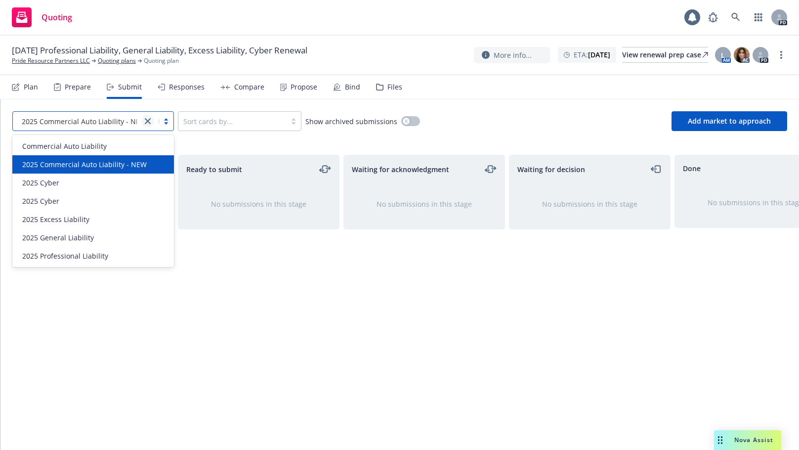
click at [145, 121] on icon "close" at bounding box center [148, 121] width 6 height 6
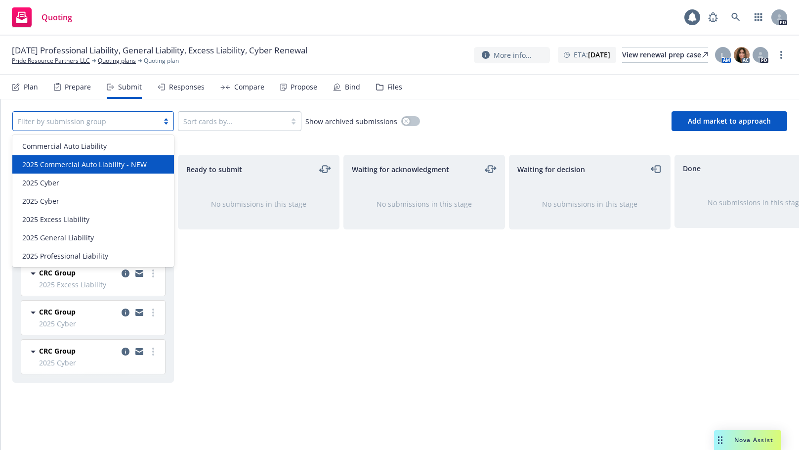
click at [210, 141] on div "All selected options have been cleared. option 2025 Commercial Auto Liability -…" at bounding box center [399, 121] width 799 height 44
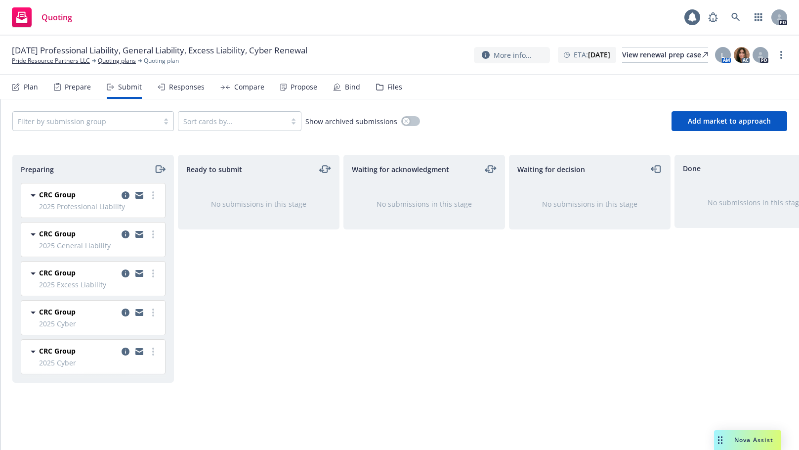
click at [245, 307] on div "Ready to submit No submissions in this stage" at bounding box center [259, 292] width 162 height 274
click at [782, 55] on circle "more" at bounding box center [782, 55] width 2 height 2
click at [712, 75] on link "Copy logging email" at bounding box center [732, 75] width 110 height 20
click at [389, 87] on div "Files" at bounding box center [395, 87] width 15 height 8
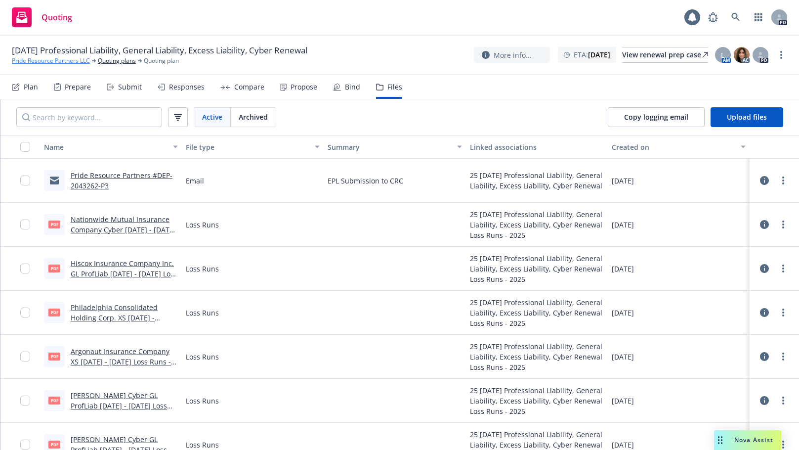
click at [65, 61] on link "Pride Resource Partners LLC" at bounding box center [51, 60] width 78 height 9
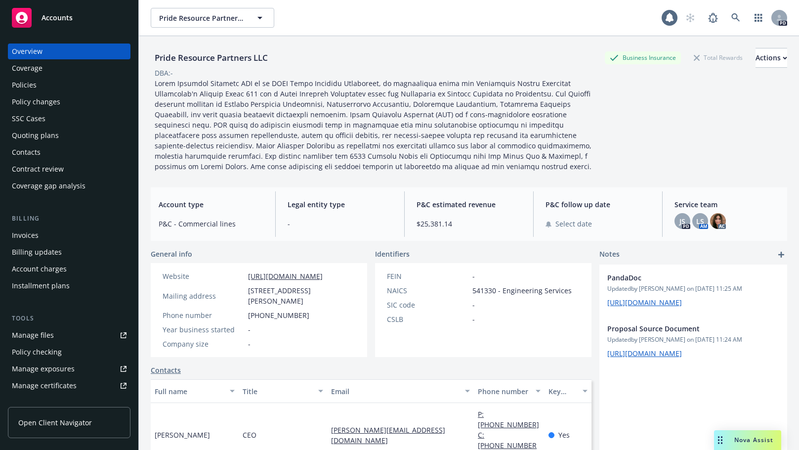
click at [29, 333] on div "Manage files" at bounding box center [33, 335] width 42 height 16
click at [19, 82] on div "Policies" at bounding box center [24, 85] width 25 height 16
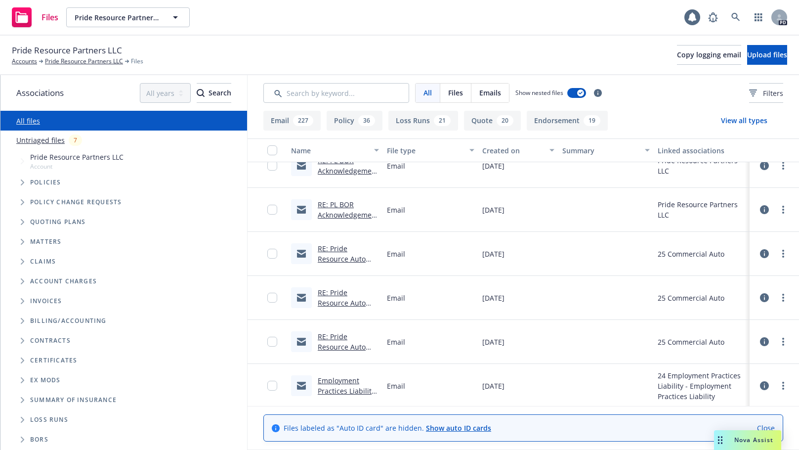
scroll to position [1431, 0]
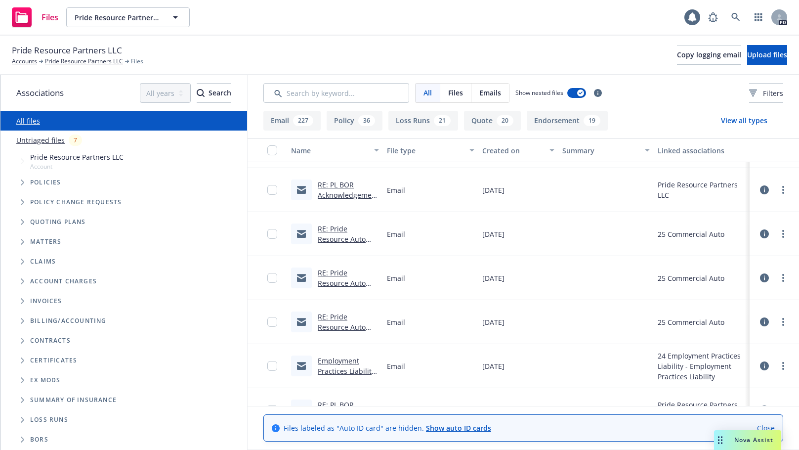
click at [792, 400] on div at bounding box center [774, 410] width 49 height 44
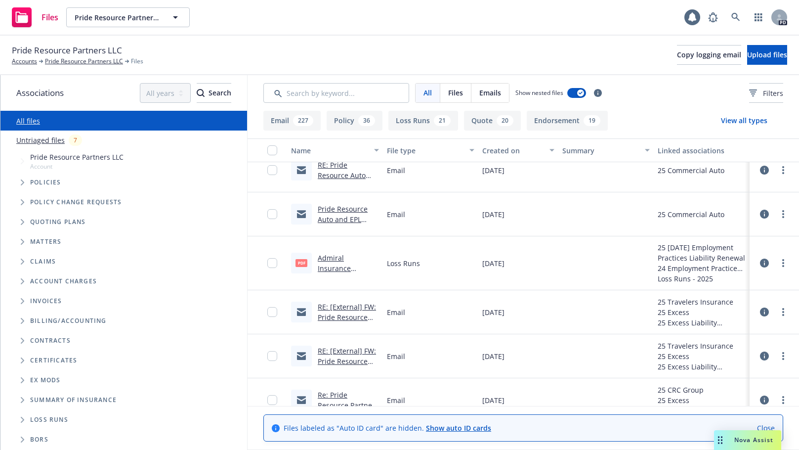
scroll to position [2281, 0]
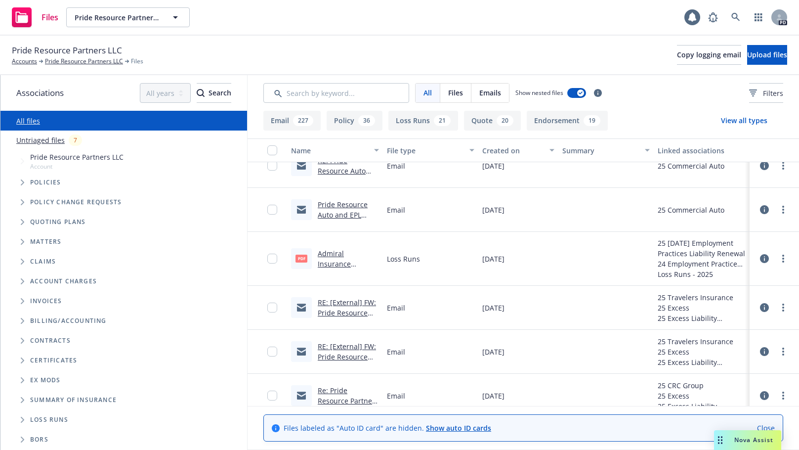
click at [345, 303] on link "RE: [External] FW: Pride Resource Partners - Addl Items Needed by Travelers to …" at bounding box center [347, 334] width 58 height 72
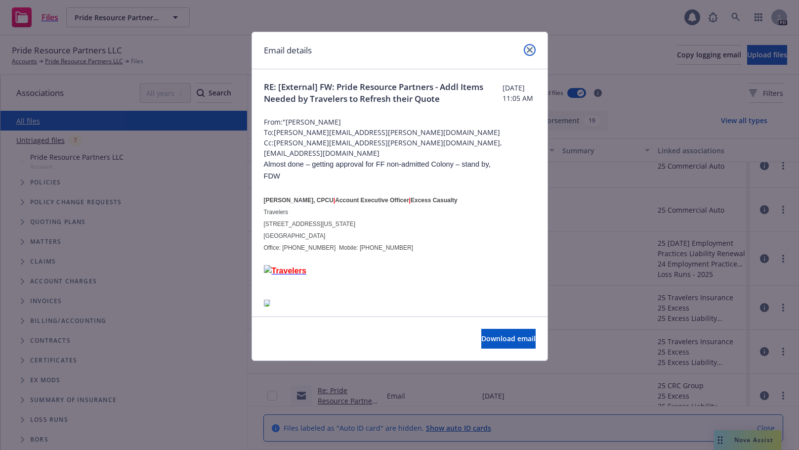
click at [531, 48] on icon "close" at bounding box center [530, 50] width 6 height 6
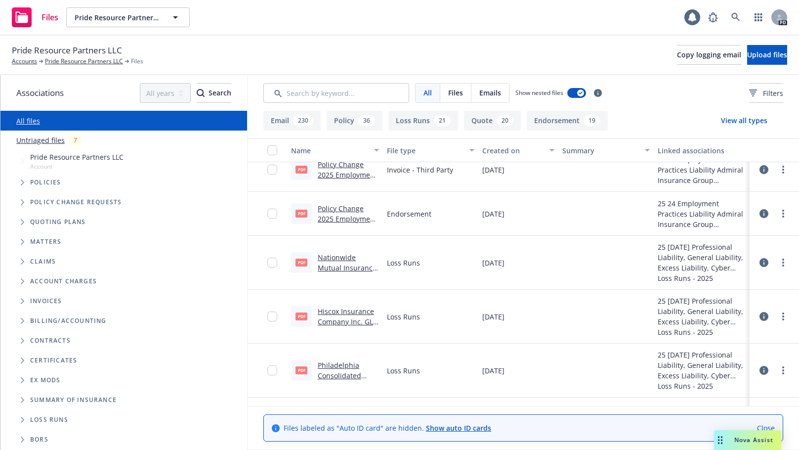
scroll to position [615, 0]
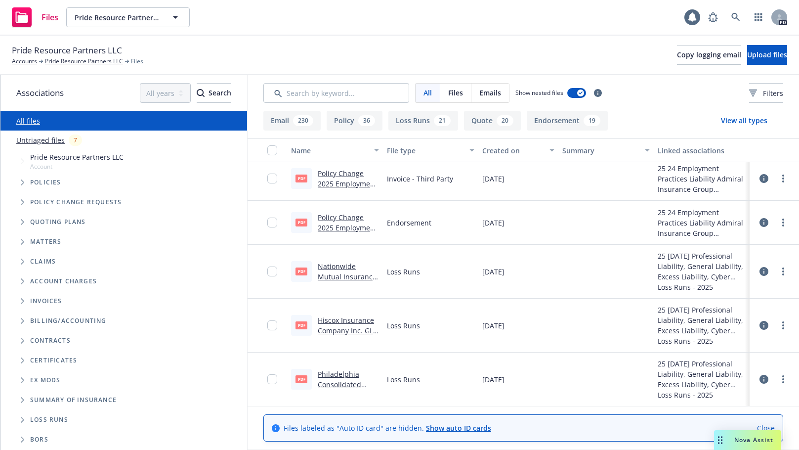
click at [335, 268] on link "Nationwide Mutual Insurance Company Cyber [DATE] - [DATE] Loss Runs - Valued [D…" at bounding box center [347, 298] width 59 height 72
click at [272, 272] on input "checkbox" at bounding box center [272, 271] width 10 height 10
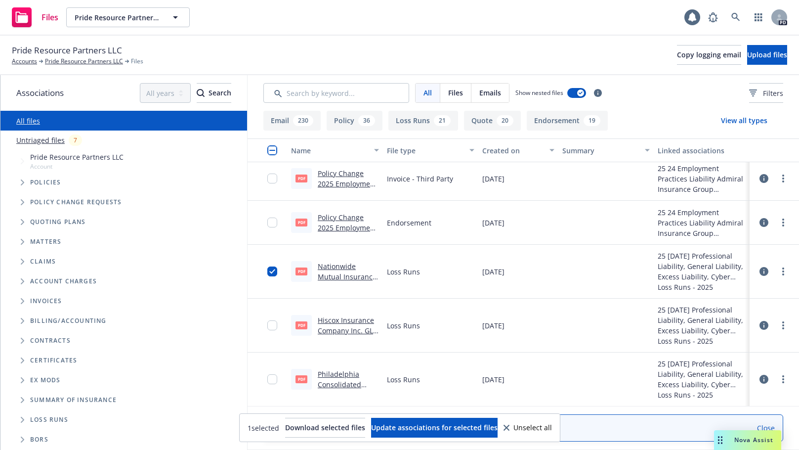
click at [338, 322] on link "Hiscox Insurance Company Inc. GL ProfLiab 2023 - 2024 Loss Runs - Valued 2025-0…" at bounding box center [346, 345] width 57 height 61
click at [340, 376] on link "Philadelphia Consolidated Holding Corp. XS 2023 - 2024 Loss Runs - Valued 2025-…" at bounding box center [348, 399] width 60 height 61
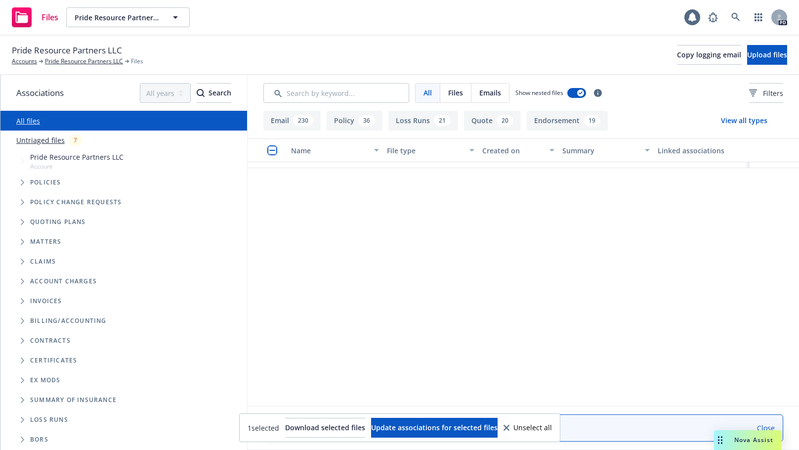
scroll to position [0, 0]
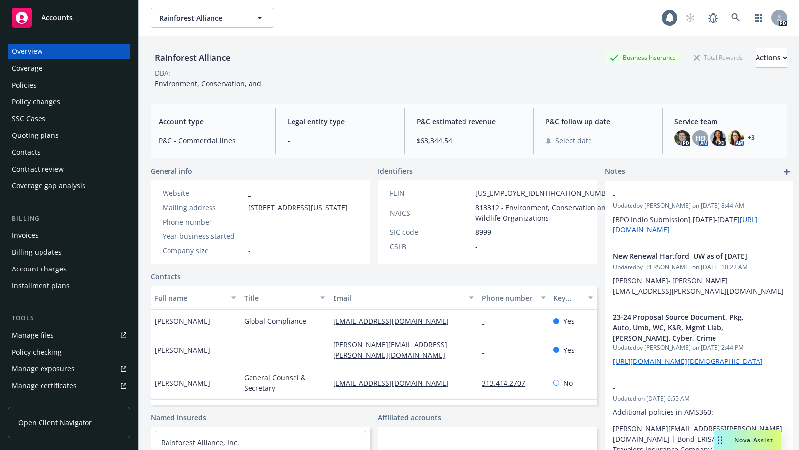
click at [748, 137] on link "+ 3" at bounding box center [751, 138] width 7 height 6
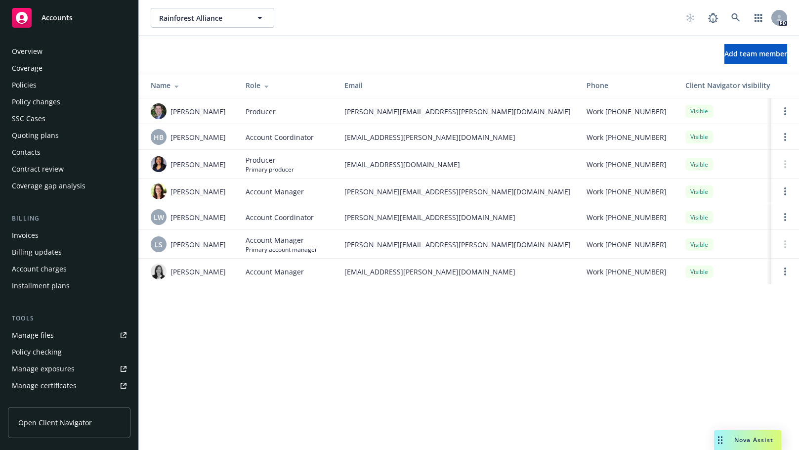
scroll to position [228, 0]
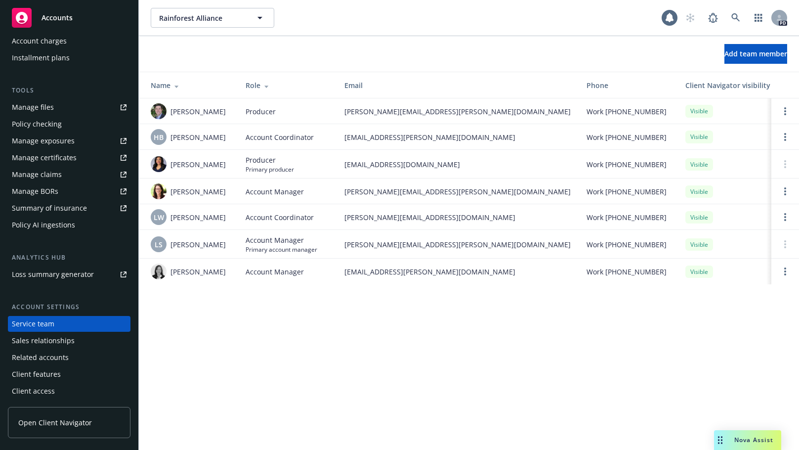
click at [23, 107] on div "Manage files" at bounding box center [33, 107] width 42 height 16
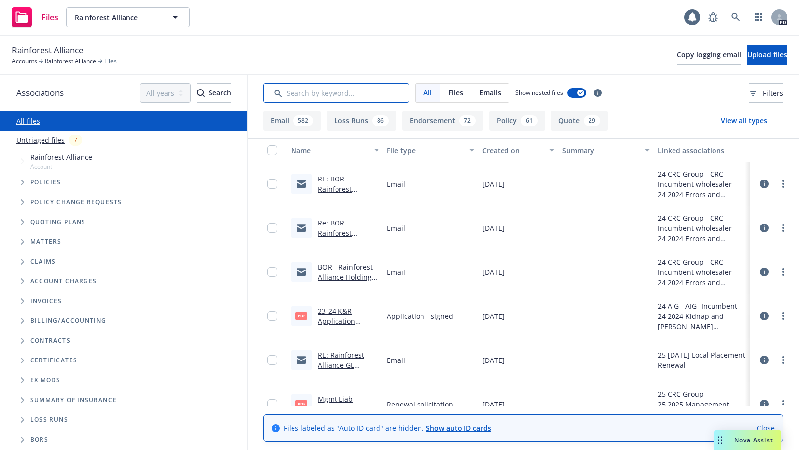
click at [317, 91] on input "Search by keyword..." at bounding box center [337, 93] width 146 height 20
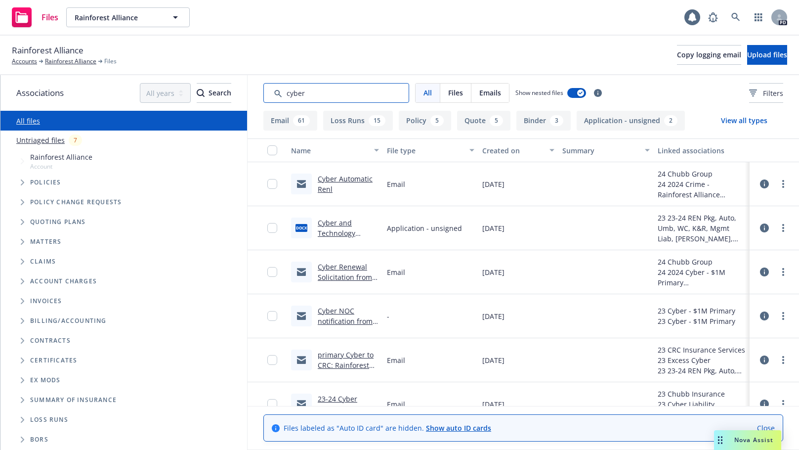
type input "cyber"
click at [337, 265] on link "Cyber Renewal Solicitation from Chubb, NOT automatic renewal" at bounding box center [345, 287] width 54 height 51
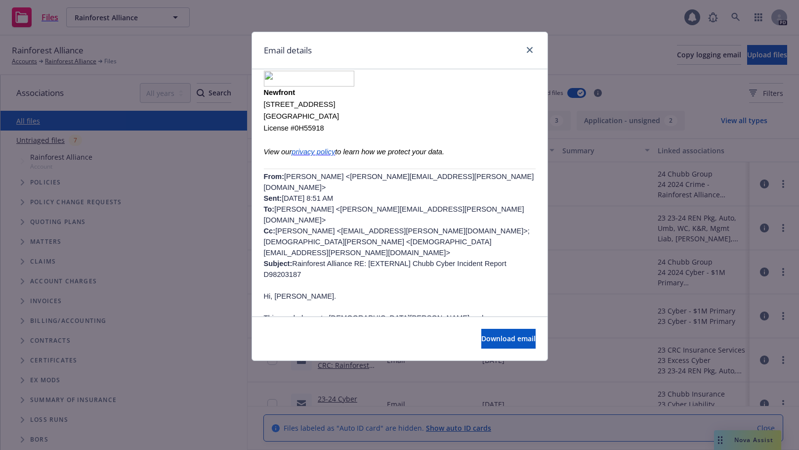
scroll to position [211, 0]
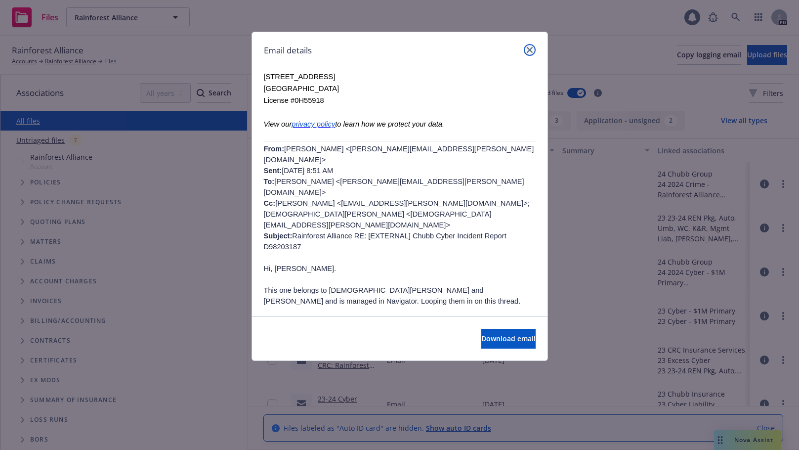
click at [531, 48] on icon "close" at bounding box center [530, 50] width 6 height 6
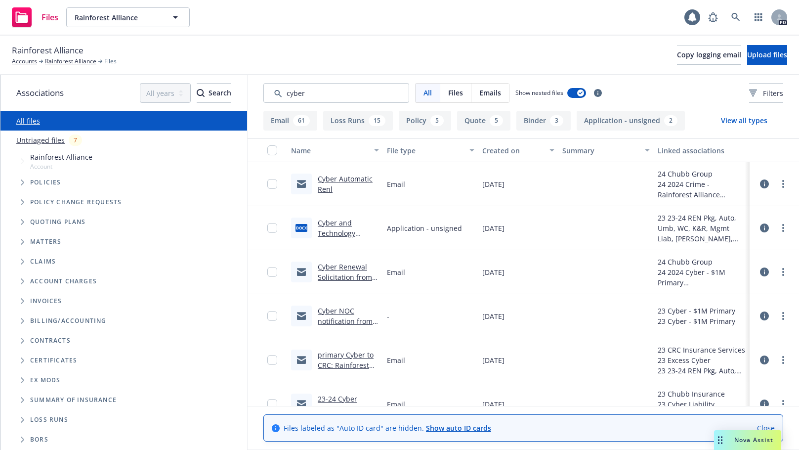
click at [339, 353] on link "primary Cyber to CRC: Rainforest Alliance Holding #LHZ847313: [DATE] Renewal - …" at bounding box center [346, 380] width 57 height 61
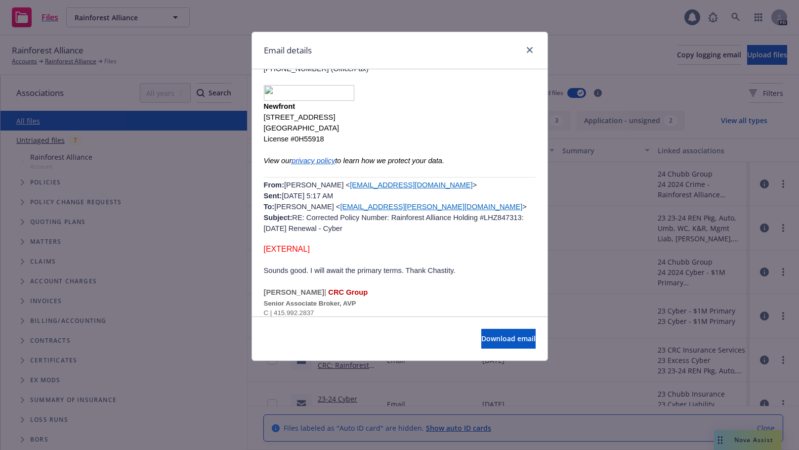
scroll to position [0, 0]
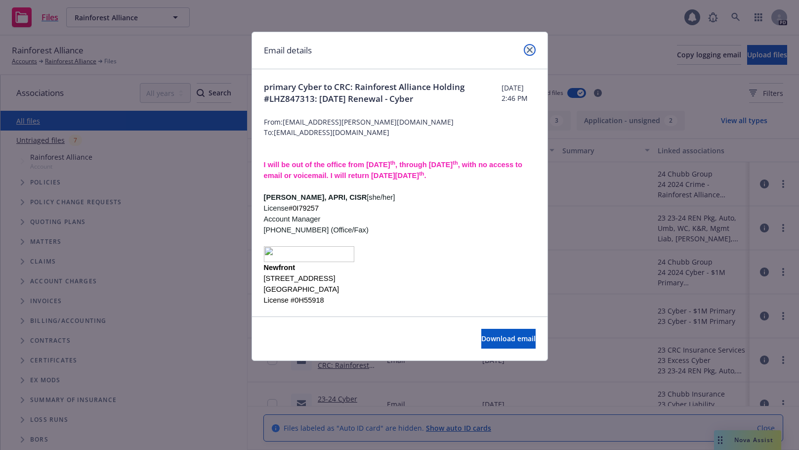
click at [529, 46] on link "close" at bounding box center [530, 50] width 12 height 12
